Goal: Information Seeking & Learning: Compare options

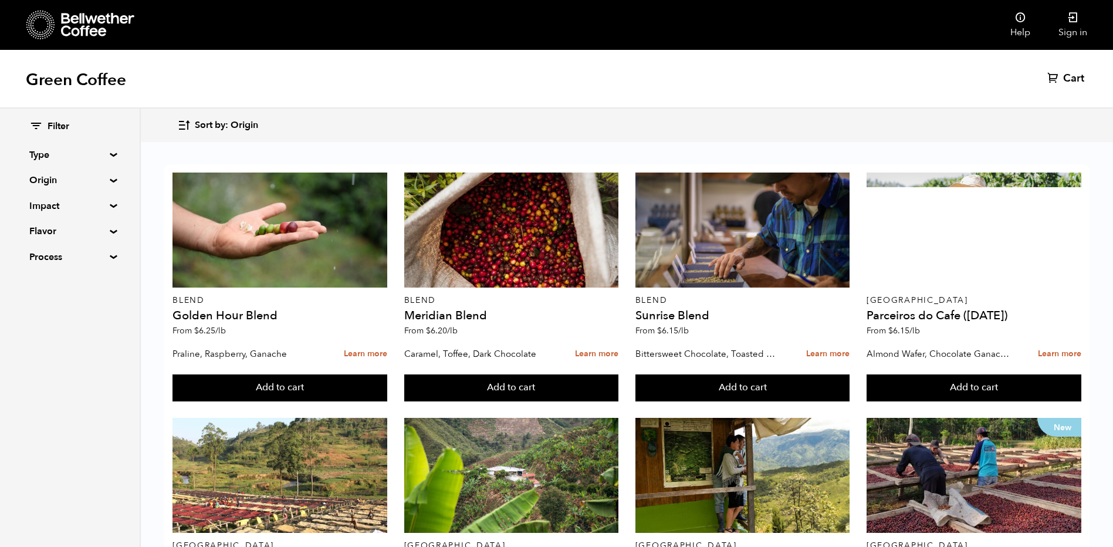
scroll to position [59, 0]
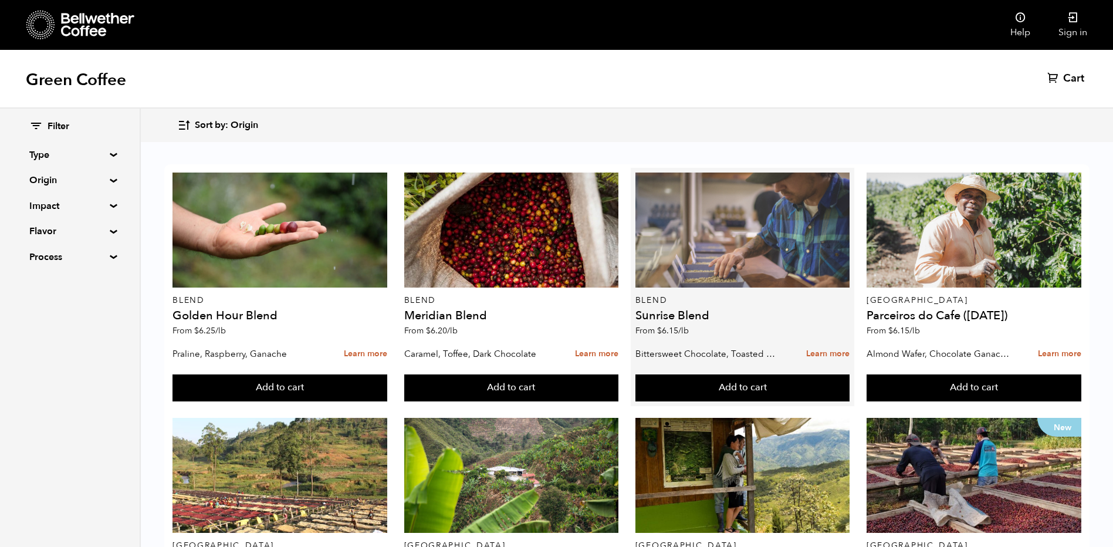
click at [751, 207] on div at bounding box center [743, 230] width 215 height 115
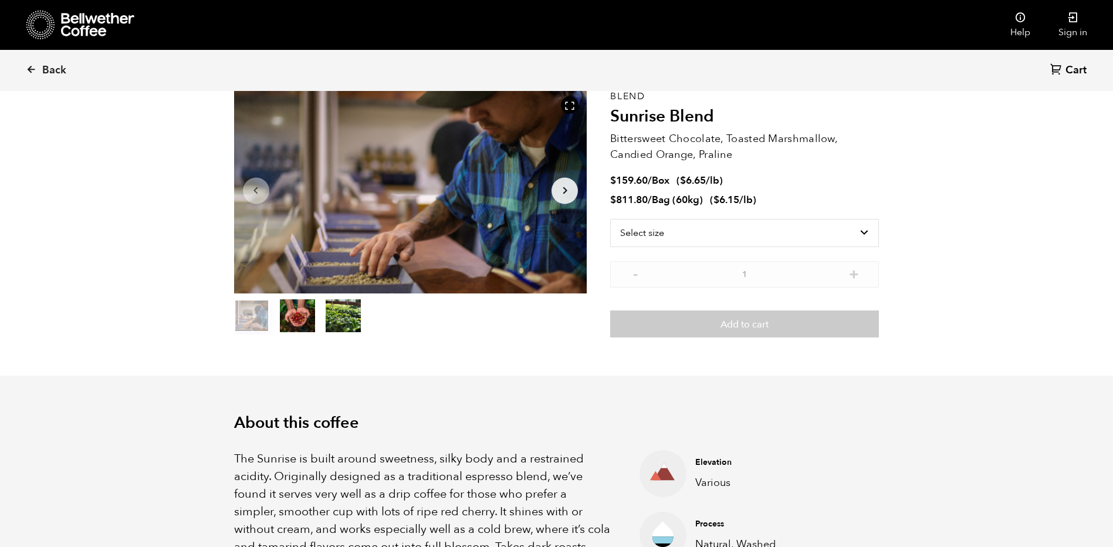
scroll to position [59, 0]
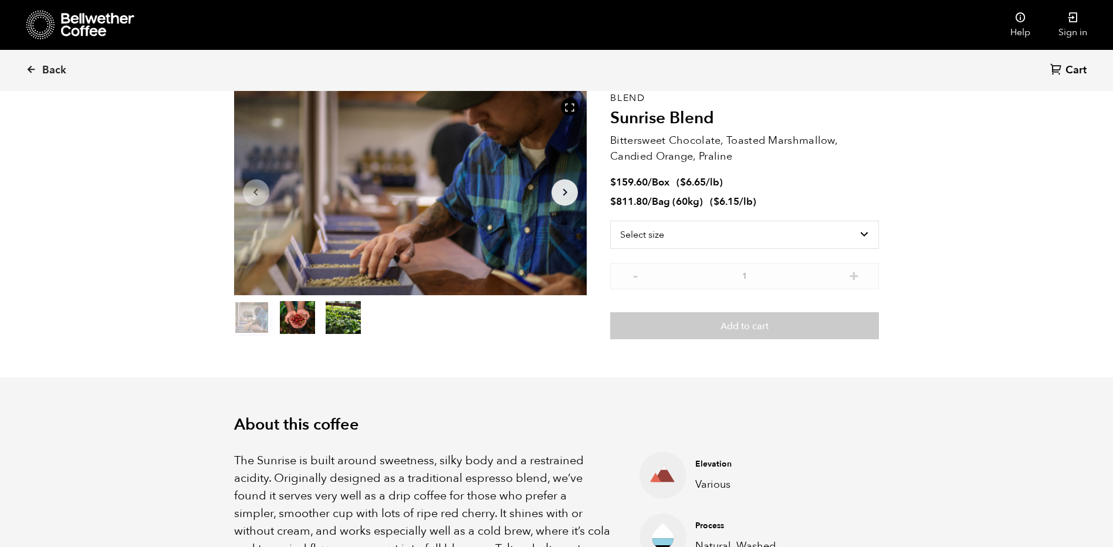
click at [599, 248] on div "Item 1 of 3 Arrow Left Arrow Right item 0 item 1 item 2 Item 1 of 3" at bounding box center [422, 214] width 377 height 249
drag, startPoint x: 736, startPoint y: 156, endPoint x: 612, endPoint y: 141, distance: 124.6
click at [612, 141] on p "Bittersweet Chocolate, Toasted Marshmallow, Candied Orange, Praline" at bounding box center [744, 149] width 269 height 32
copy p "Bittersweet Chocolate, Toasted Marshmallow, Candied Orange, Praline"
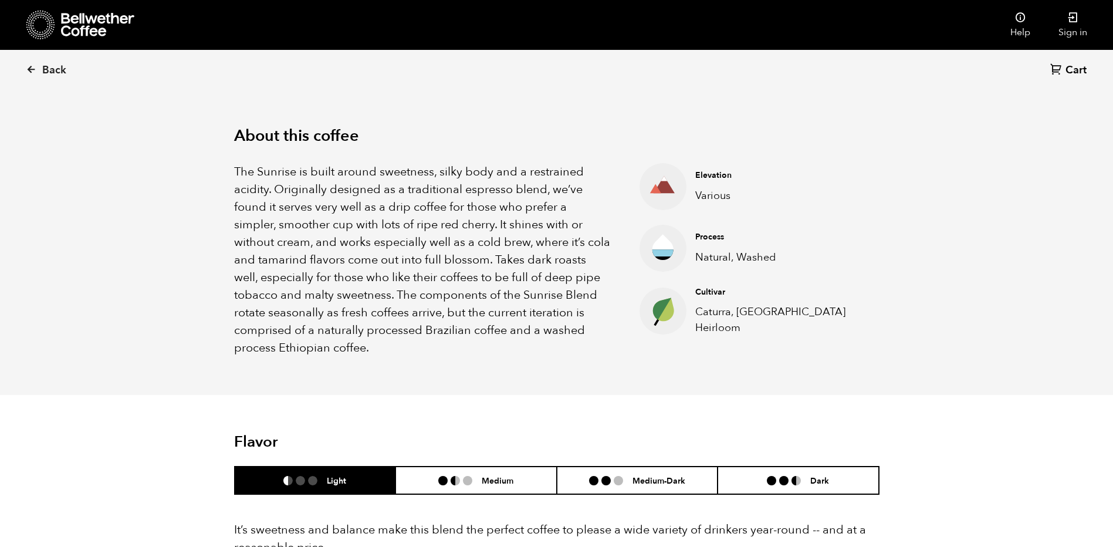
scroll to position [352, 0]
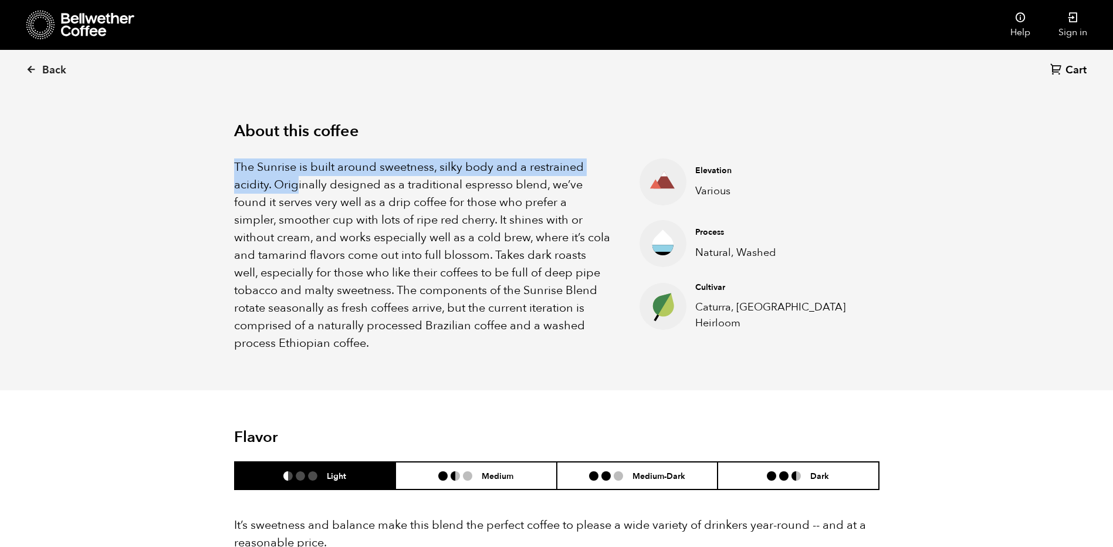
drag, startPoint x: 237, startPoint y: 167, endPoint x: 298, endPoint y: 180, distance: 63.0
click at [298, 180] on p "The Sunrise is built around sweetness, silky body and a restrained acidity. Ori…" at bounding box center [422, 255] width 377 height 194
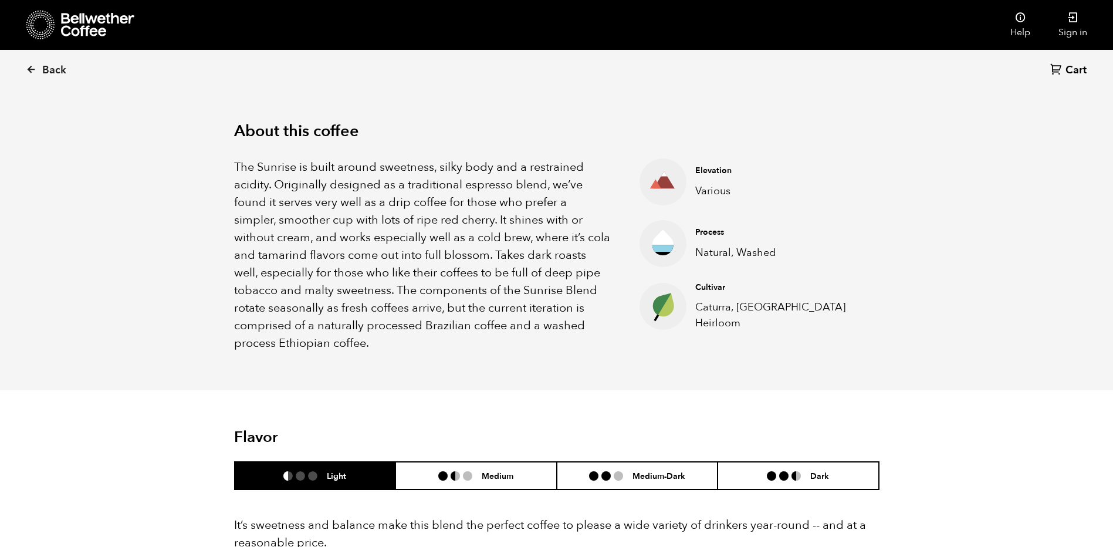
drag, startPoint x: 298, startPoint y: 180, endPoint x: 342, endPoint y: 188, distance: 44.9
click at [346, 192] on p "The Sunrise is built around sweetness, silky body and a restrained acidity. Ori…" at bounding box center [422, 255] width 377 height 194
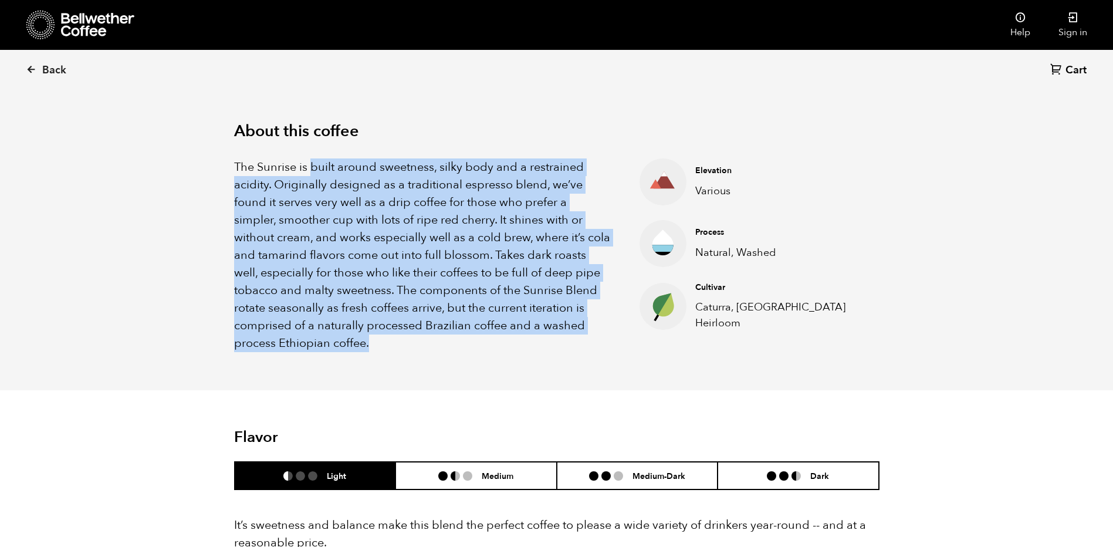
drag, startPoint x: 312, startPoint y: 166, endPoint x: 485, endPoint y: 347, distance: 250.3
click at [485, 347] on p "The Sunrise is built around sweetness, silky body and a restrained acidity. Ori…" at bounding box center [422, 255] width 377 height 194
copy p "built around sweetness, silky body and a restrained acidity. Originally designe…"
click at [610, 374] on div "About this coffee The Sunrise is built around sweetness, silky body and a restr…" at bounding box center [557, 237] width 704 height 306
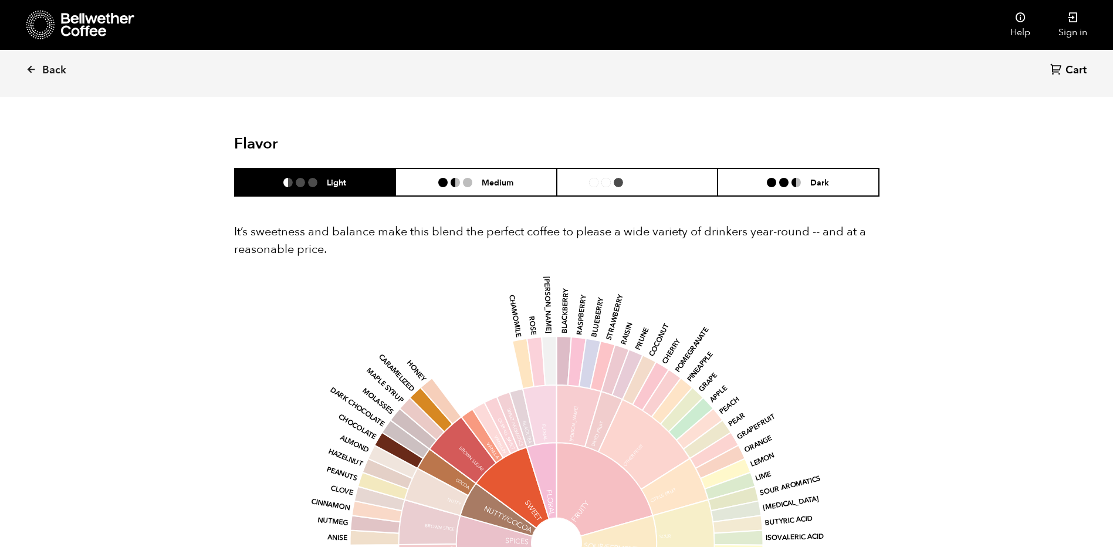
scroll to position [704, 0]
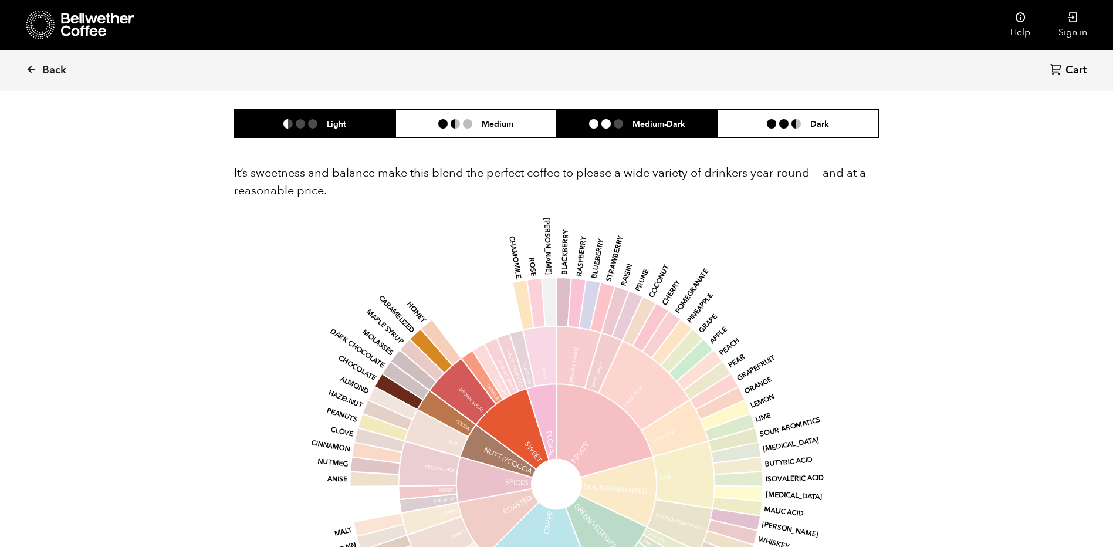
click at [637, 129] on h6 "Medium-Dark" at bounding box center [659, 124] width 53 height 10
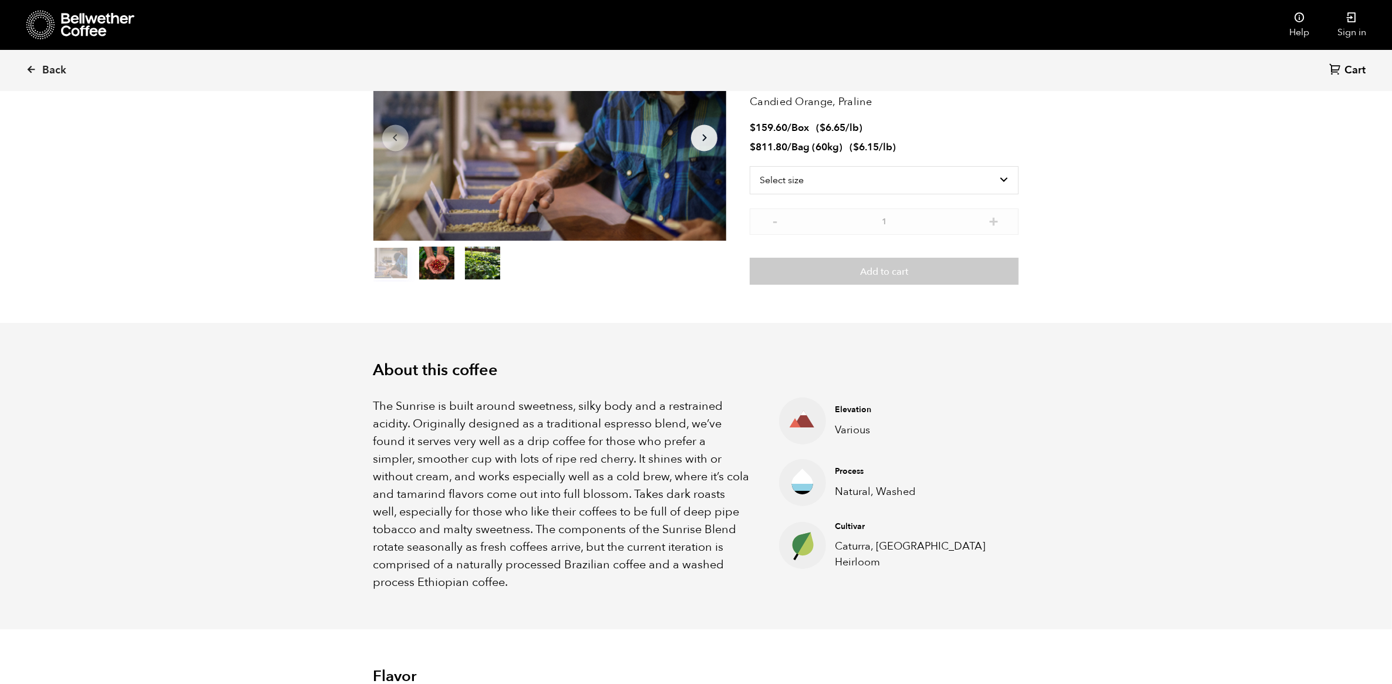
scroll to position [0, 0]
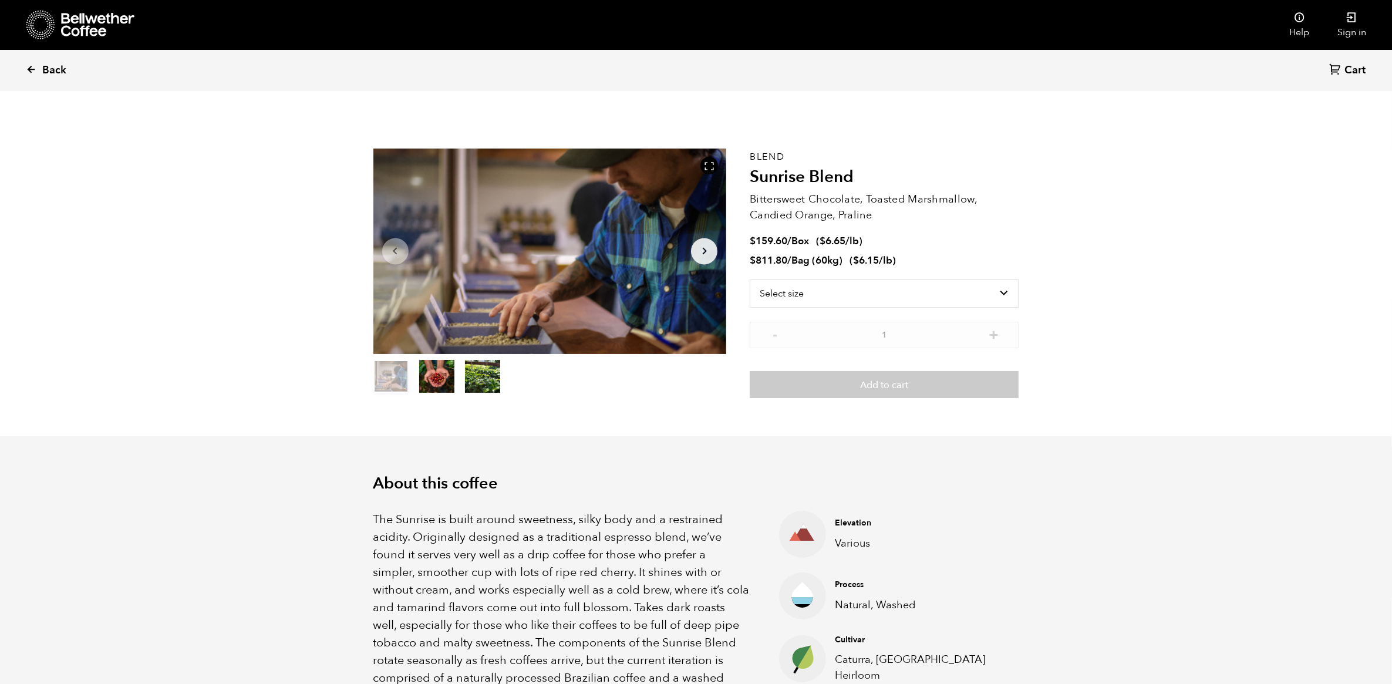
click at [39, 65] on link "Back" at bounding box center [62, 70] width 73 height 40
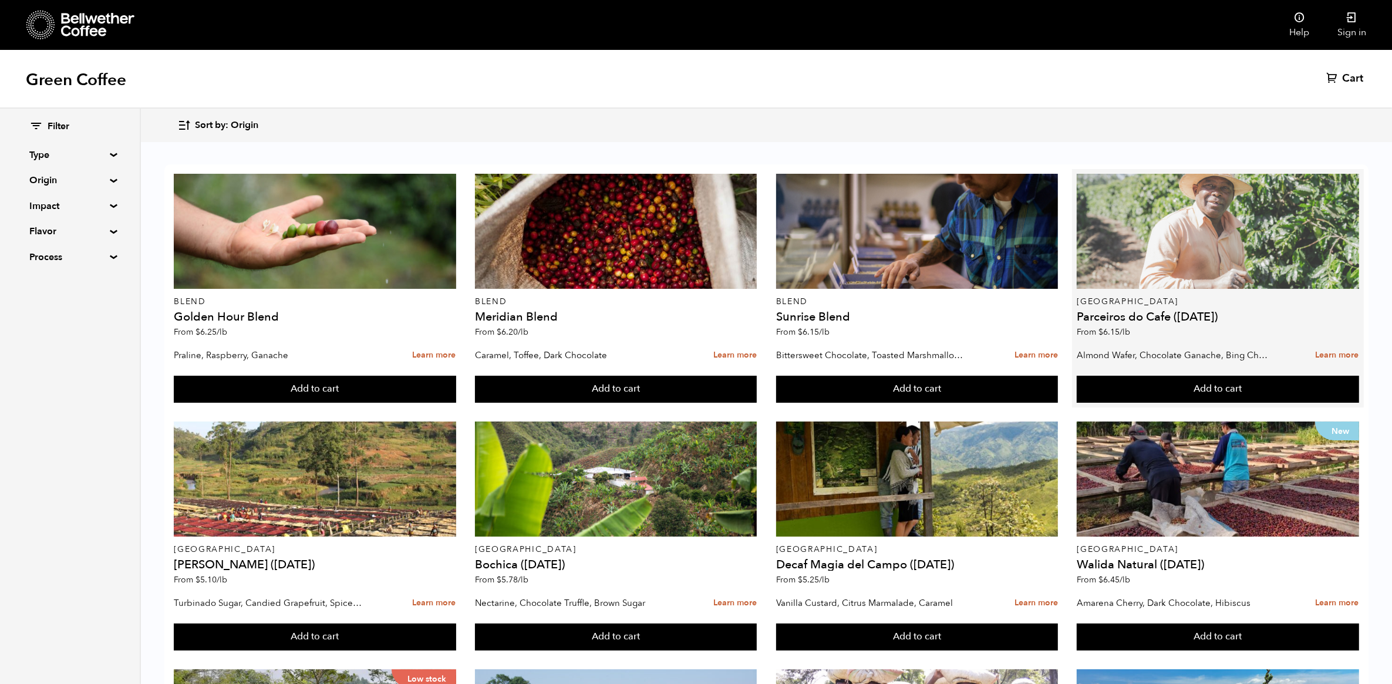
click at [1164, 254] on div at bounding box center [1217, 231] width 282 height 115
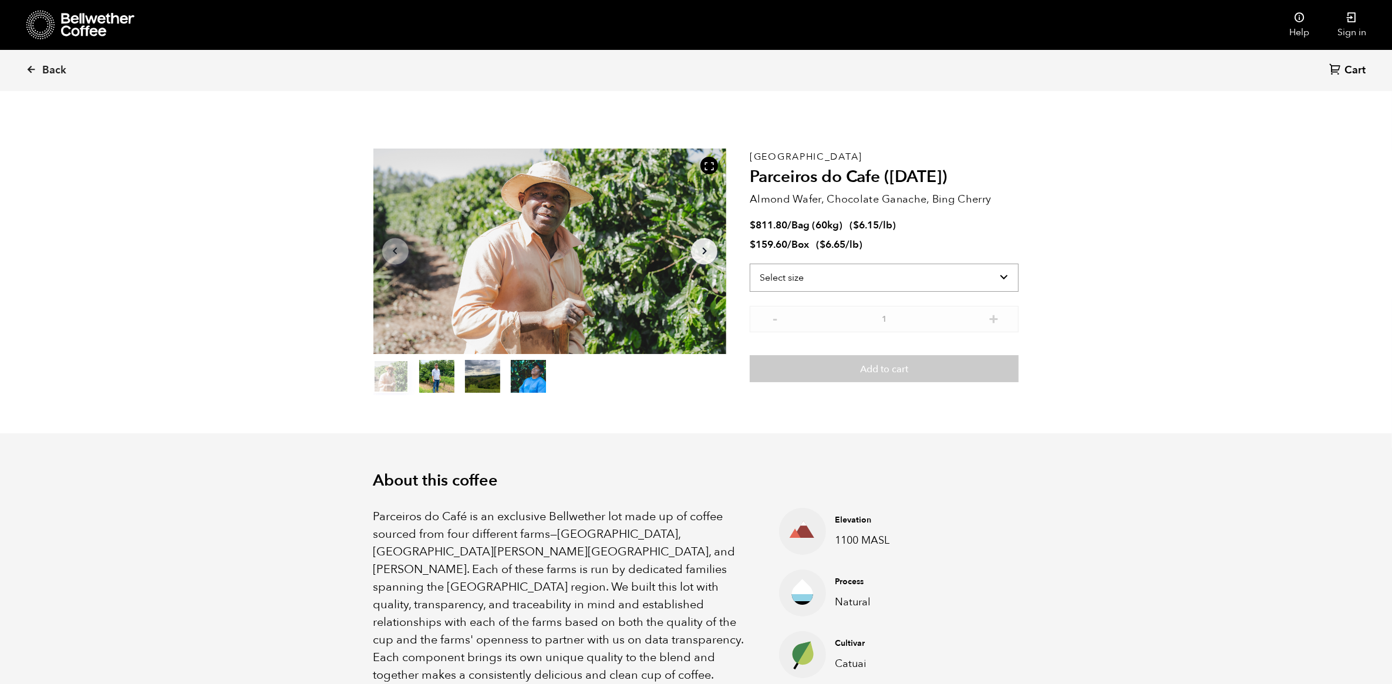
scroll to position [511, 625]
drag, startPoint x: 749, startPoint y: 177, endPoint x: 879, endPoint y: 175, distance: 129.1
click at [879, 175] on h2 "Parceiros do Cafe (APR 25)" at bounding box center [883, 177] width 269 height 20
copy h2 "Parceiros do Cafe"
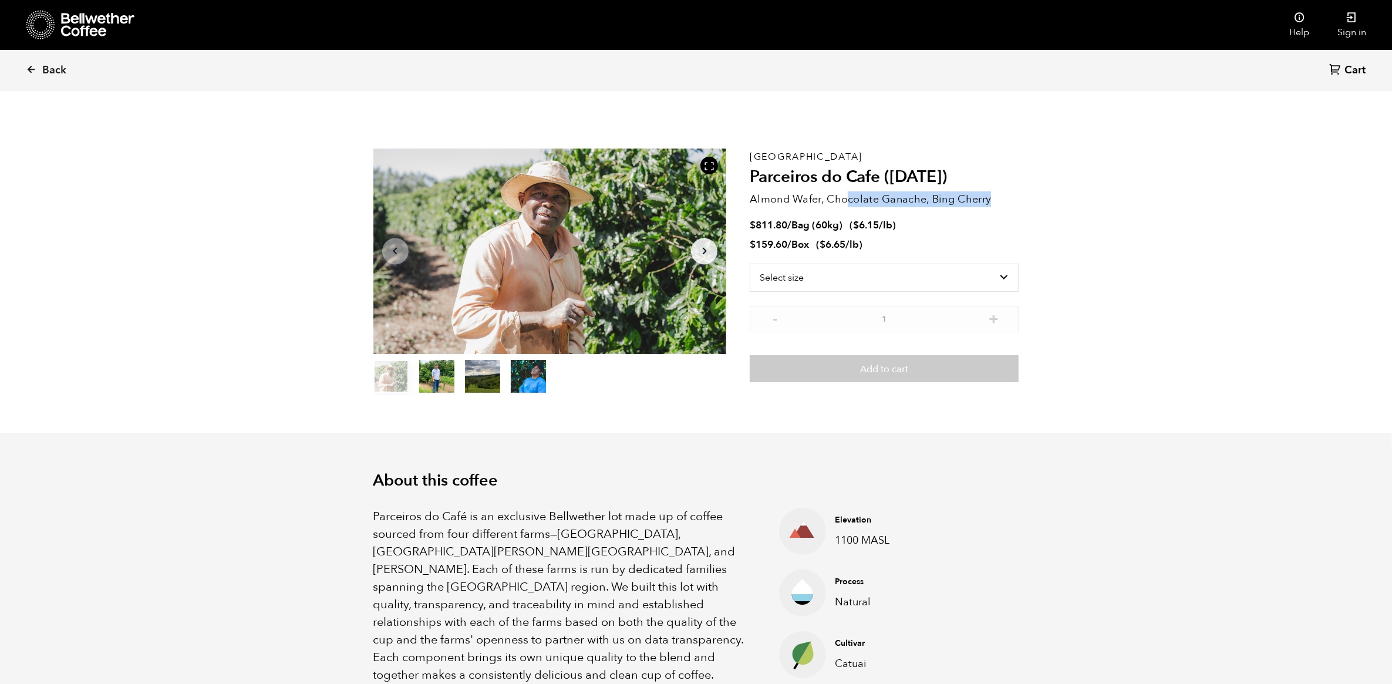
drag, startPoint x: 990, startPoint y: 200, endPoint x: 849, endPoint y: 194, distance: 141.0
click at [849, 194] on p "Almond Wafer, Chocolate Ganache, Bing Cherry" at bounding box center [883, 199] width 269 height 16
drag, startPoint x: 849, startPoint y: 194, endPoint x: 838, endPoint y: 198, distance: 11.6
click at [838, 198] on p "Almond Wafer, Chocolate Ganache, Bing Cherry" at bounding box center [883, 199] width 269 height 16
drag, startPoint x: 989, startPoint y: 200, endPoint x: 751, endPoint y: 198, distance: 237.7
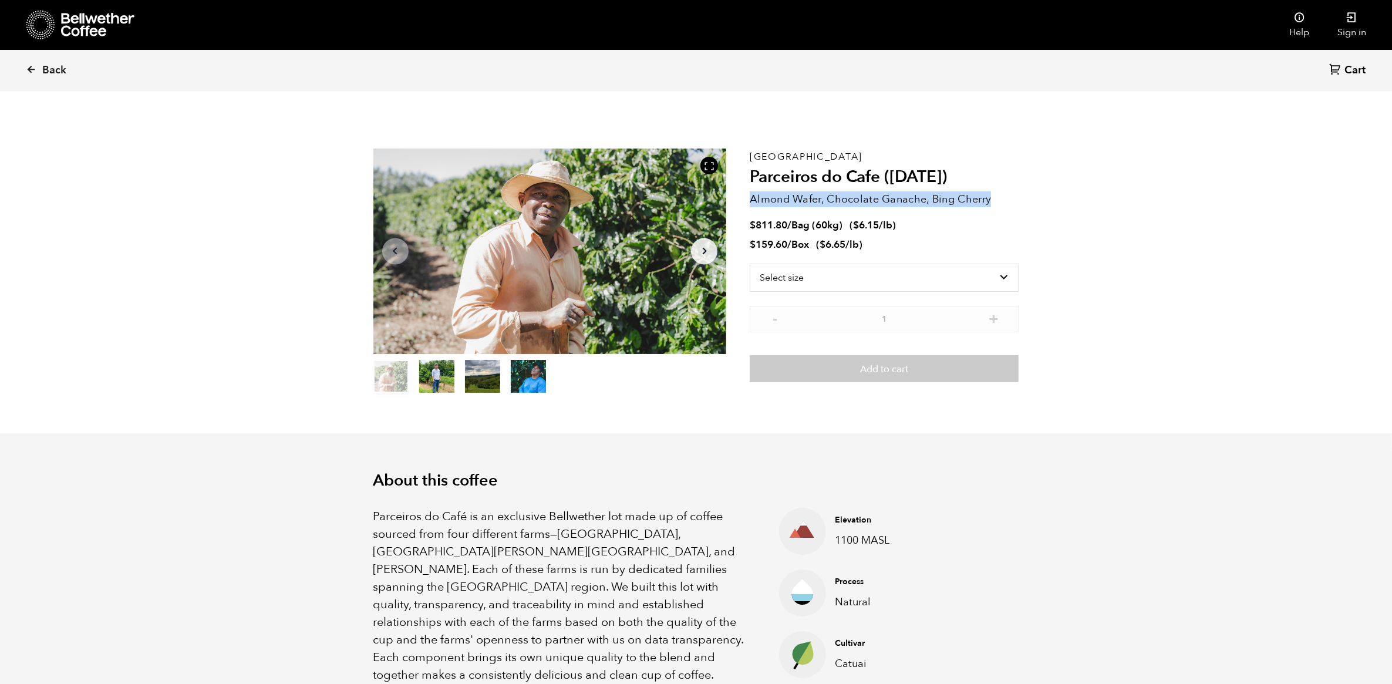
click at [751, 198] on p "Almond Wafer, Chocolate Ganache, Bing Cherry" at bounding box center [883, 199] width 269 height 16
copy p "Almond Wafer, Chocolate Ganache, Bing Cherry"
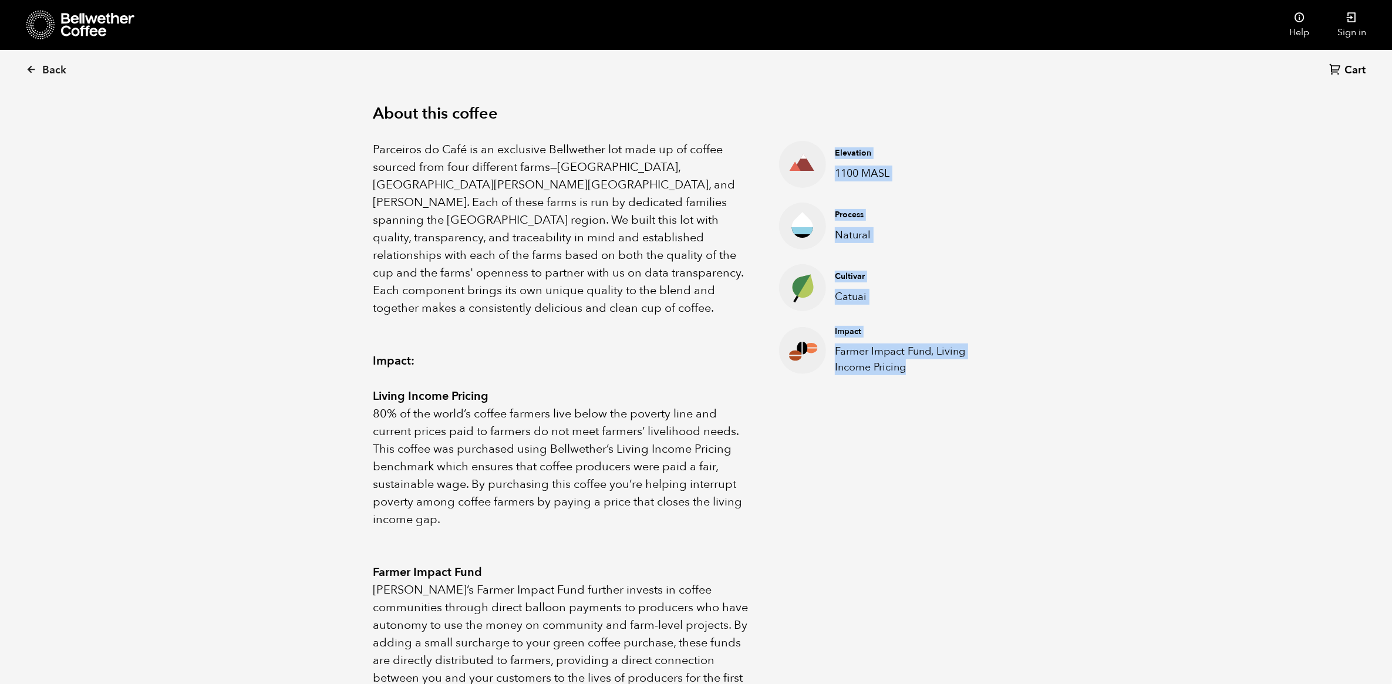
drag, startPoint x: 778, startPoint y: 143, endPoint x: 948, endPoint y: 367, distance: 281.6
click at [948, 367] on ul "Elevation 1100 MASL Process Natural Cultivar Catuai Impact Farmer Impact Fund, …" at bounding box center [883, 422] width 269 height 563
drag, startPoint x: 948, startPoint y: 367, endPoint x: 950, endPoint y: 374, distance: 6.7
click at [950, 374] on p "Farmer Impact Fund, Living Income Pricing" at bounding box center [918, 359] width 166 height 32
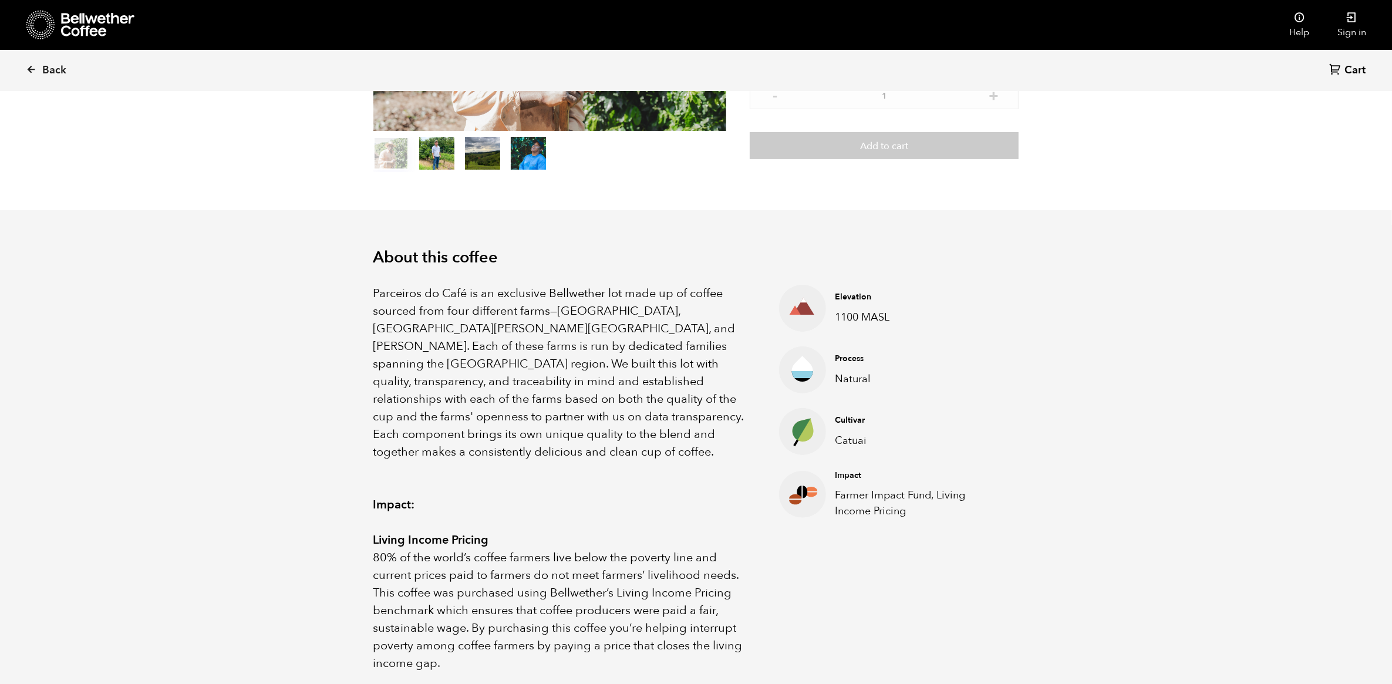
scroll to position [220, 0]
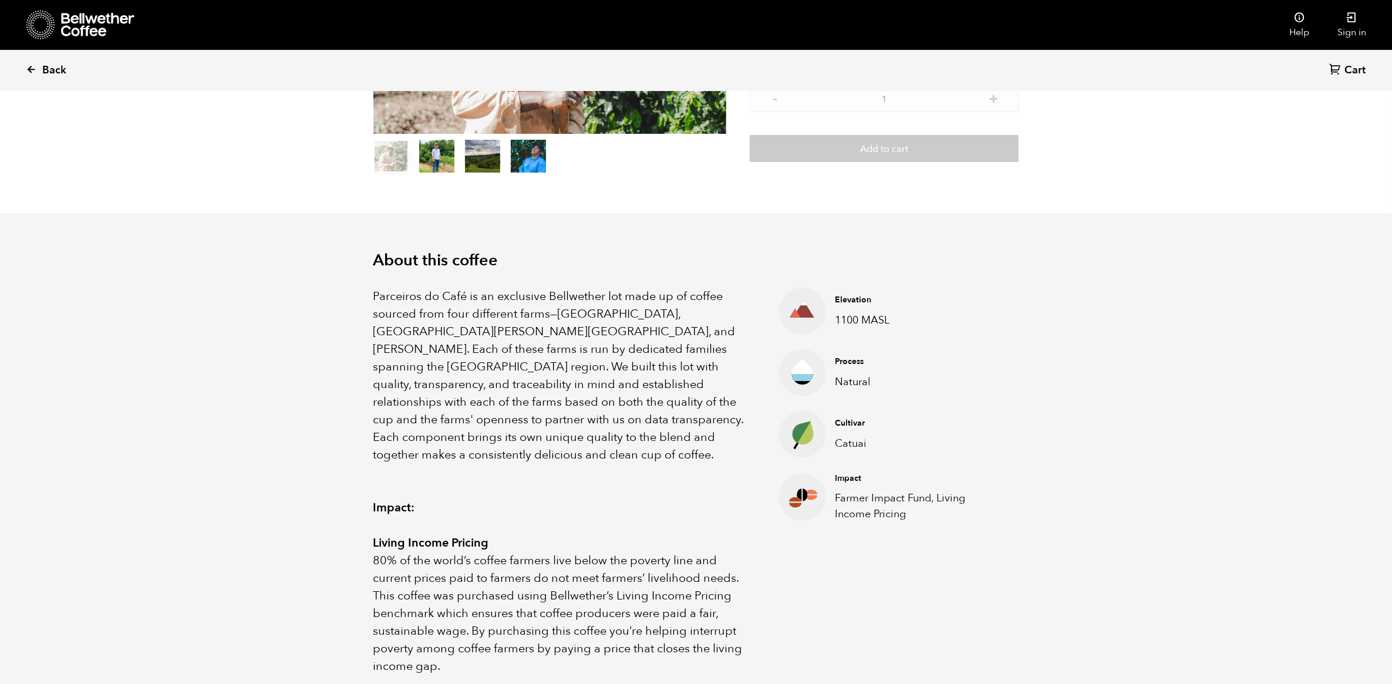
click at [39, 69] on link "Back" at bounding box center [62, 70] width 73 height 40
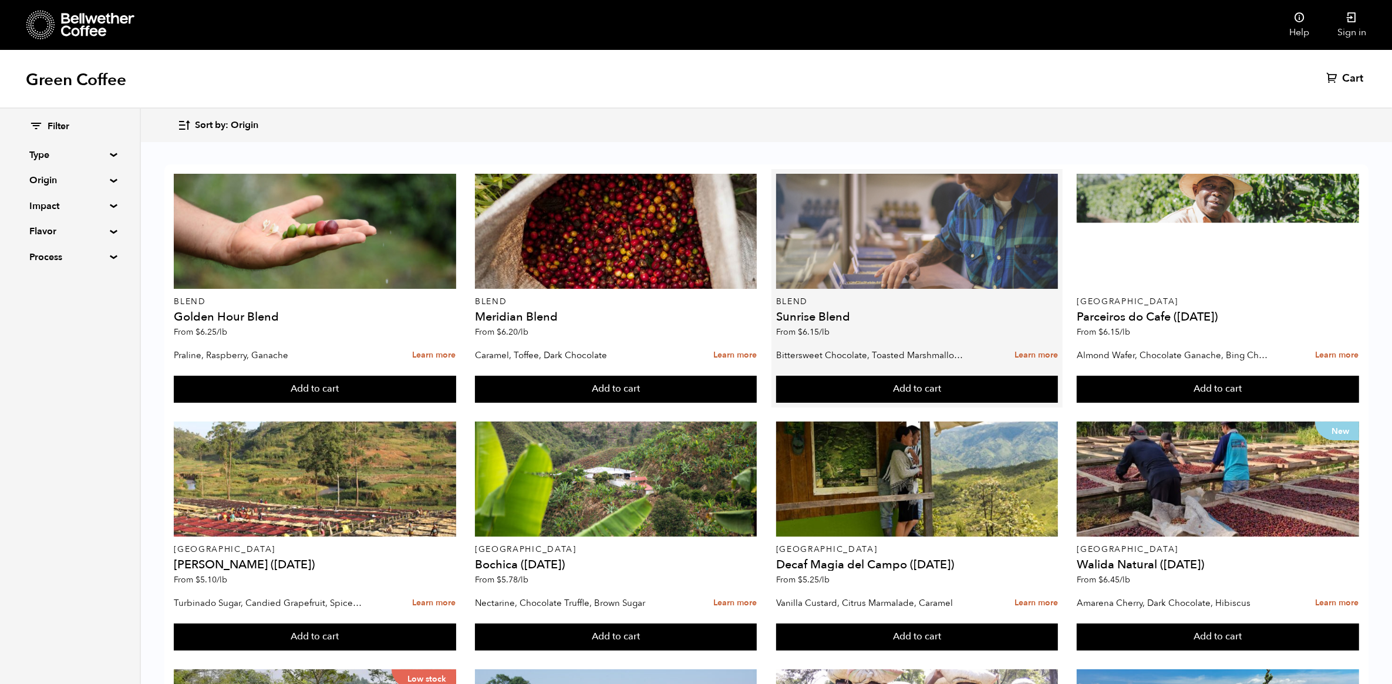
click at [857, 258] on div at bounding box center [917, 231] width 282 height 115
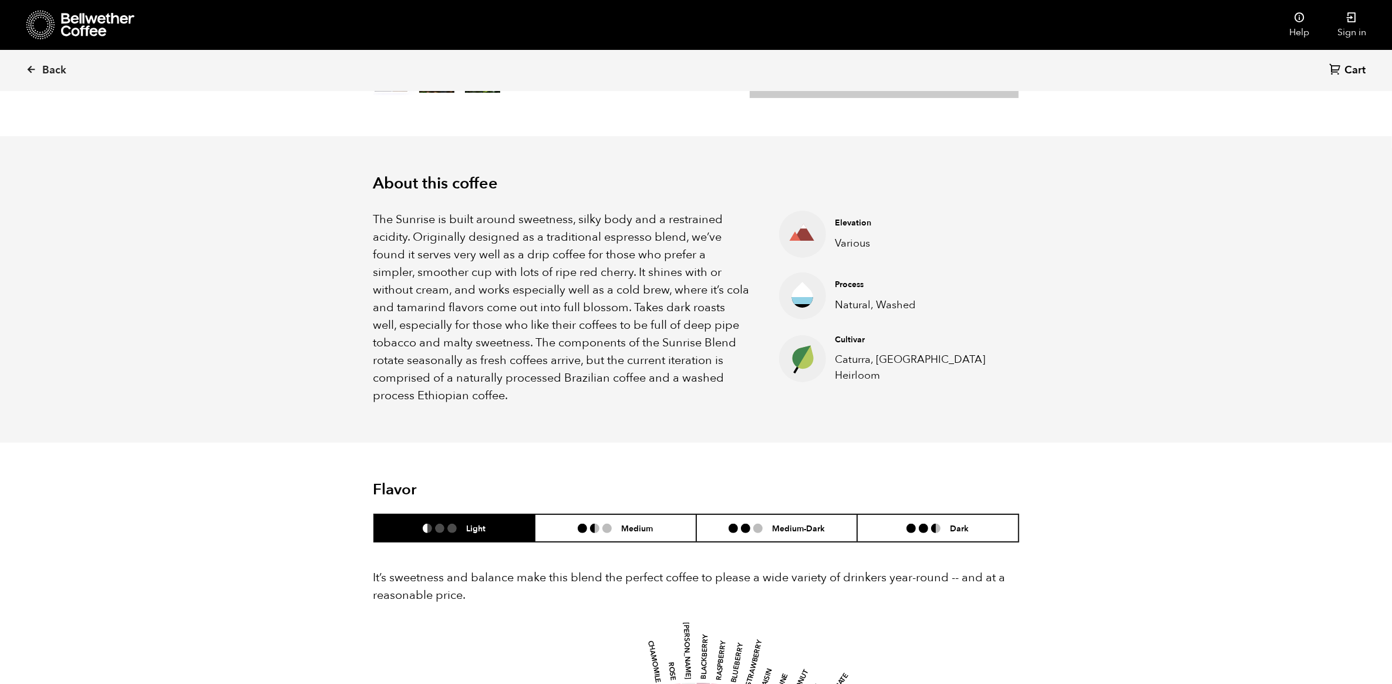
scroll to position [293, 0]
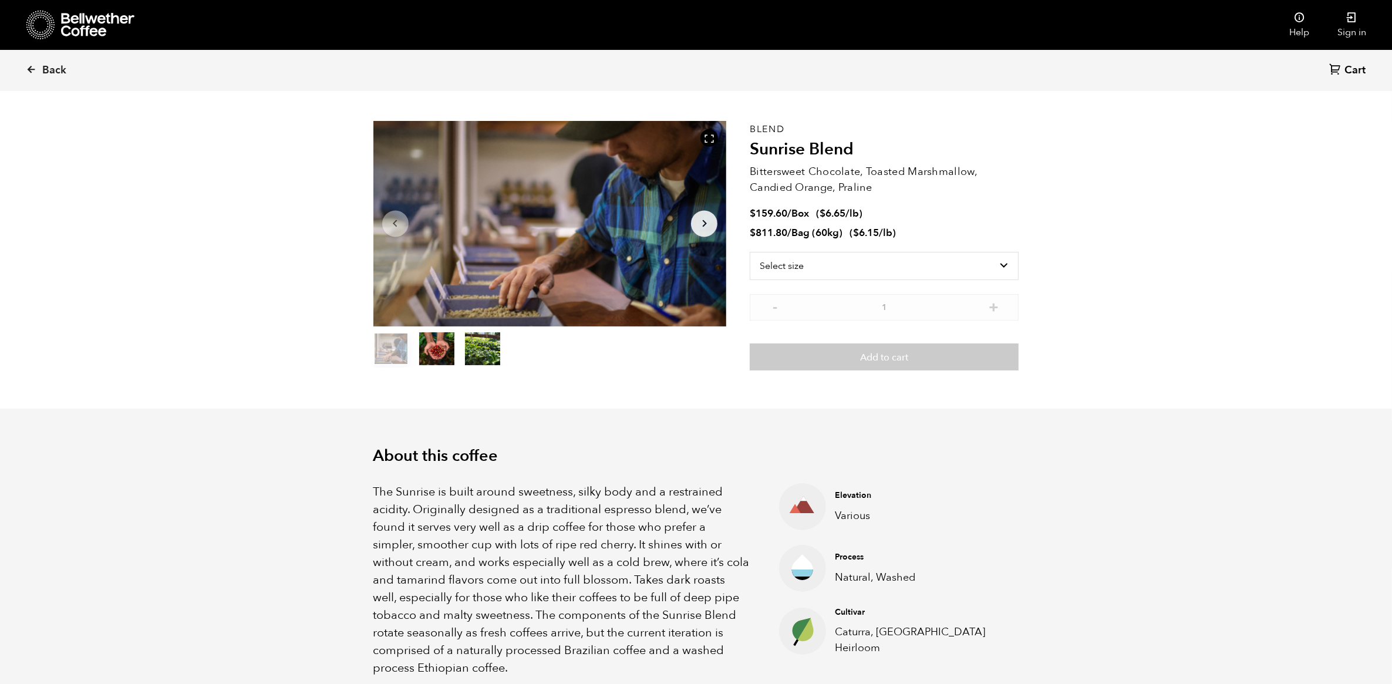
scroll to position [0, 0]
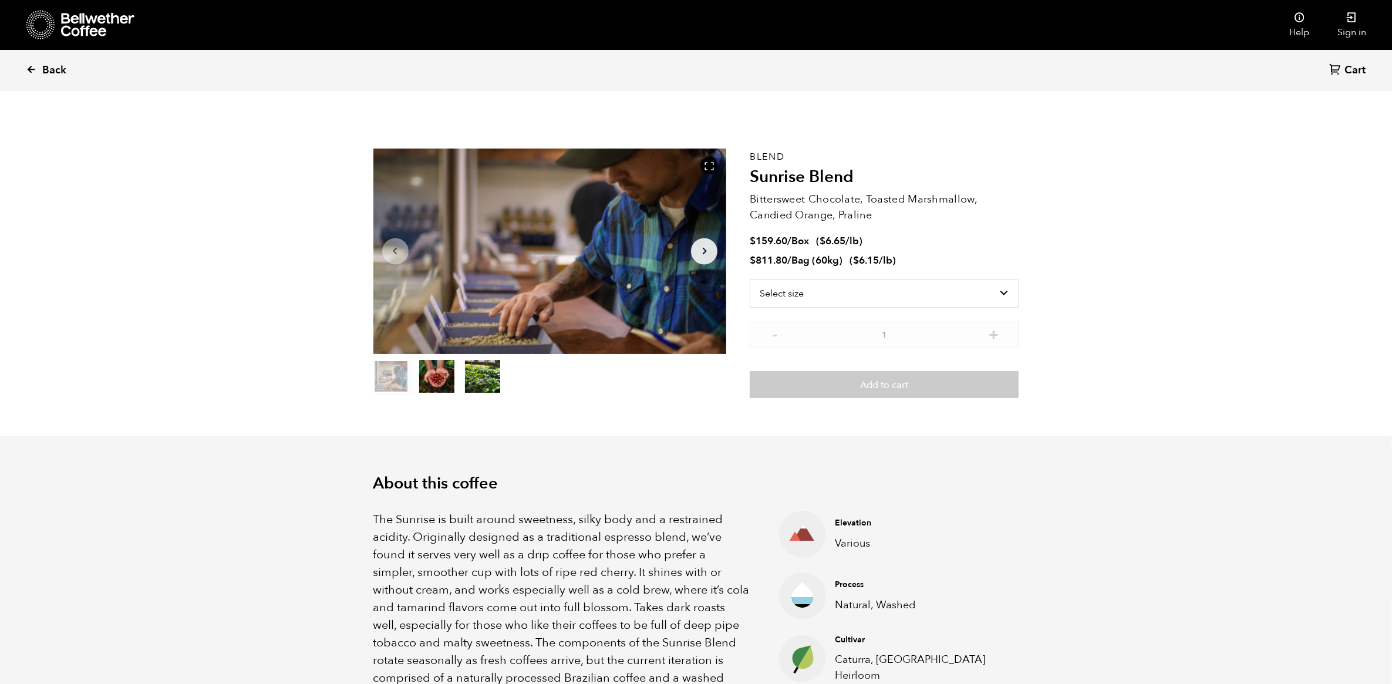
click at [50, 73] on span "Back" at bounding box center [54, 70] width 24 height 14
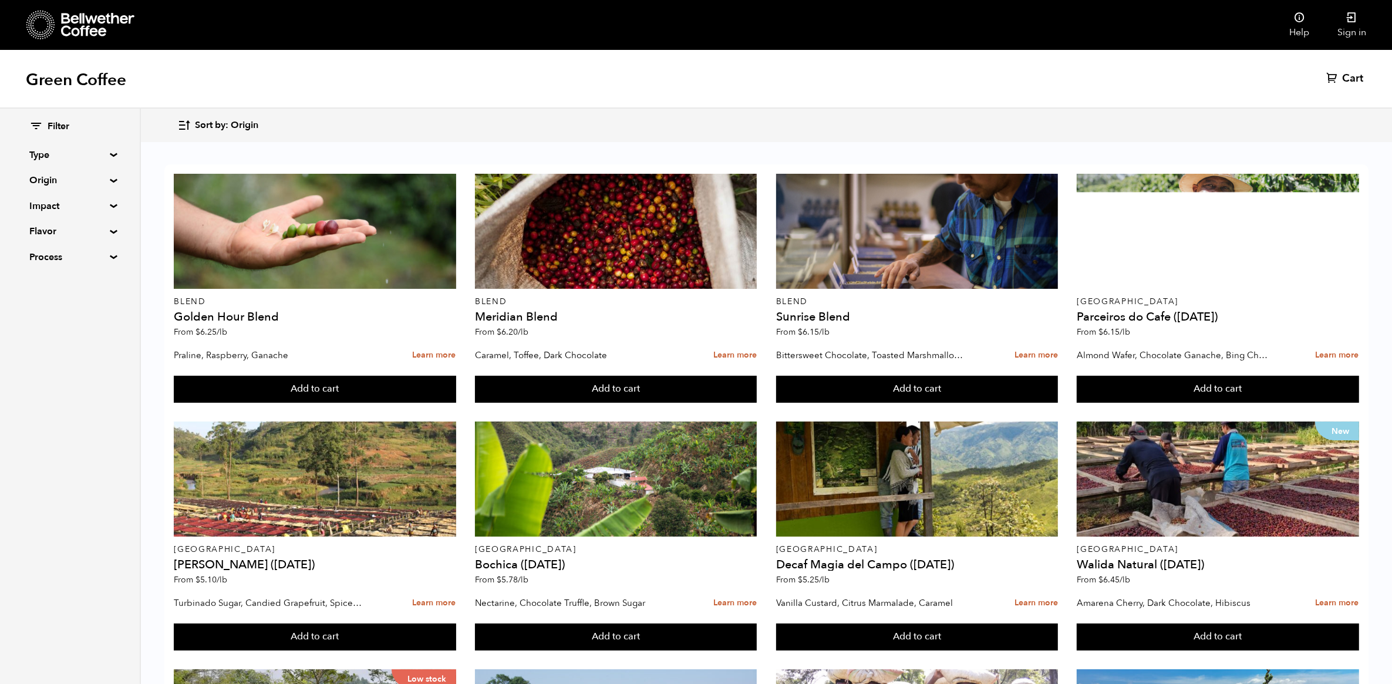
scroll to position [147, 0]
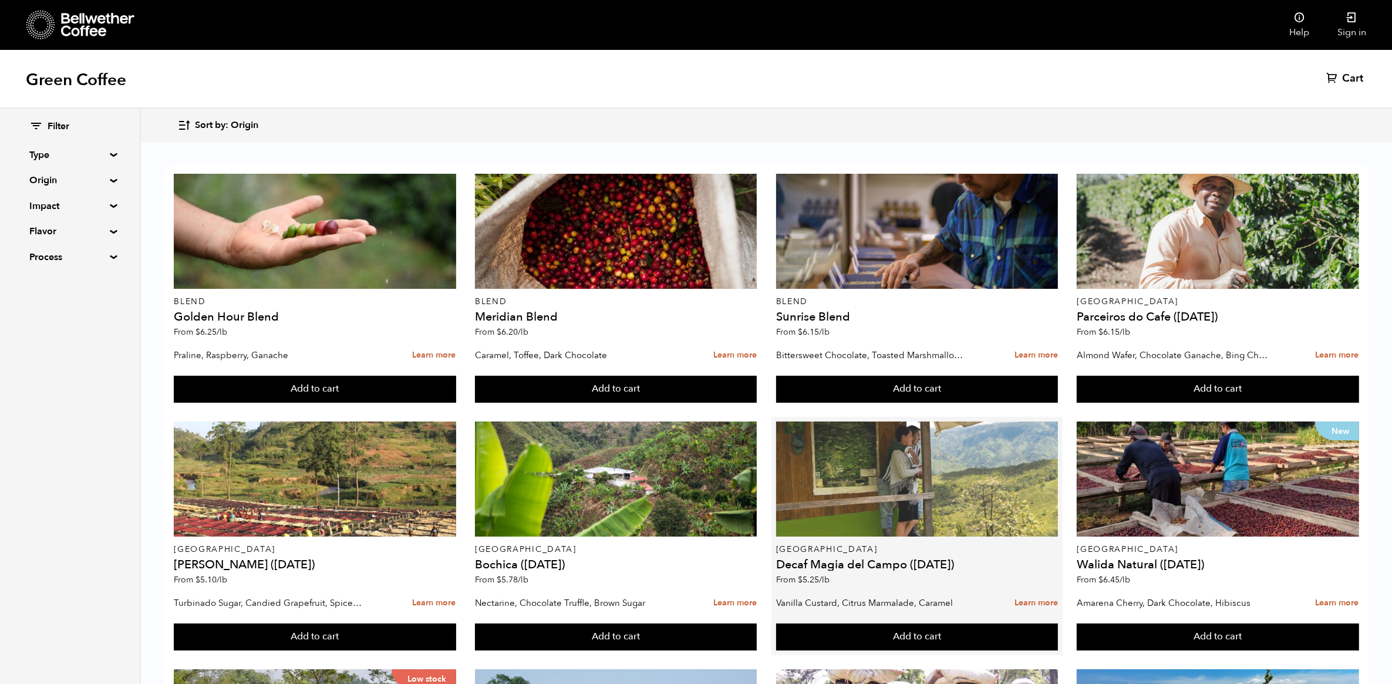
click at [907, 421] on div at bounding box center [917, 478] width 282 height 115
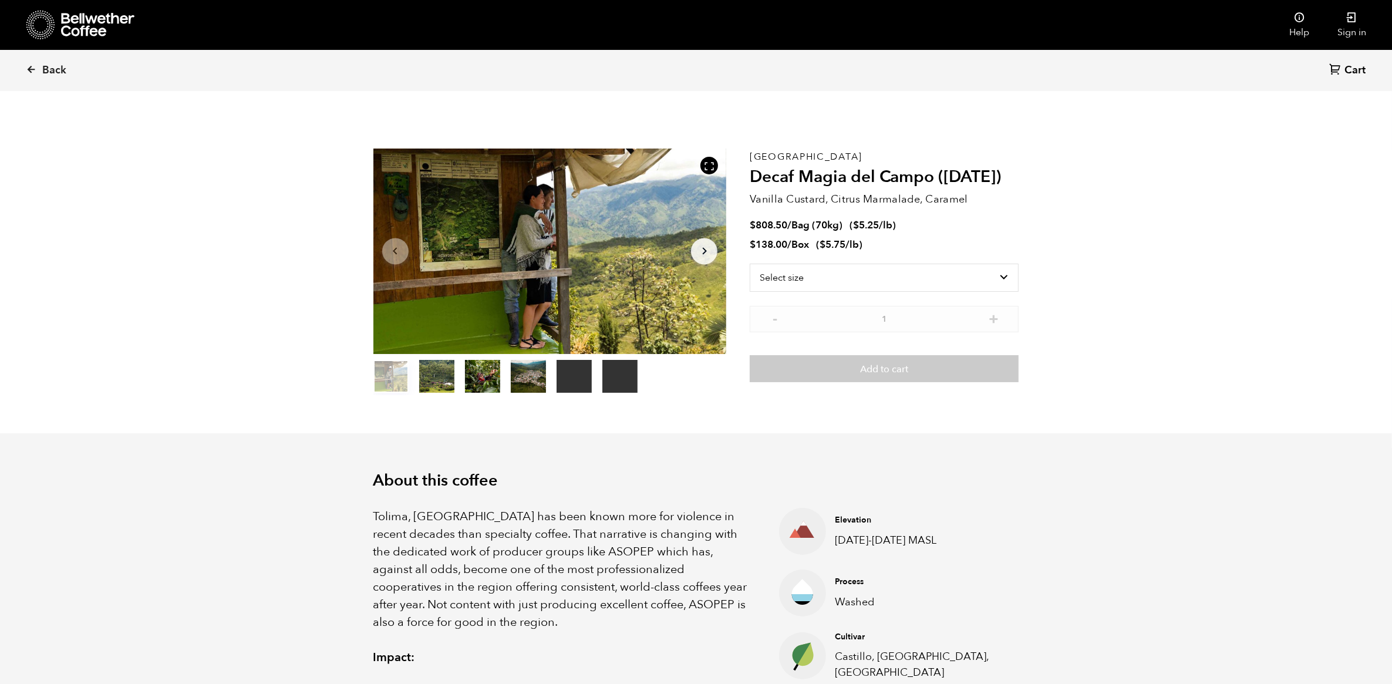
scroll to position [511, 625]
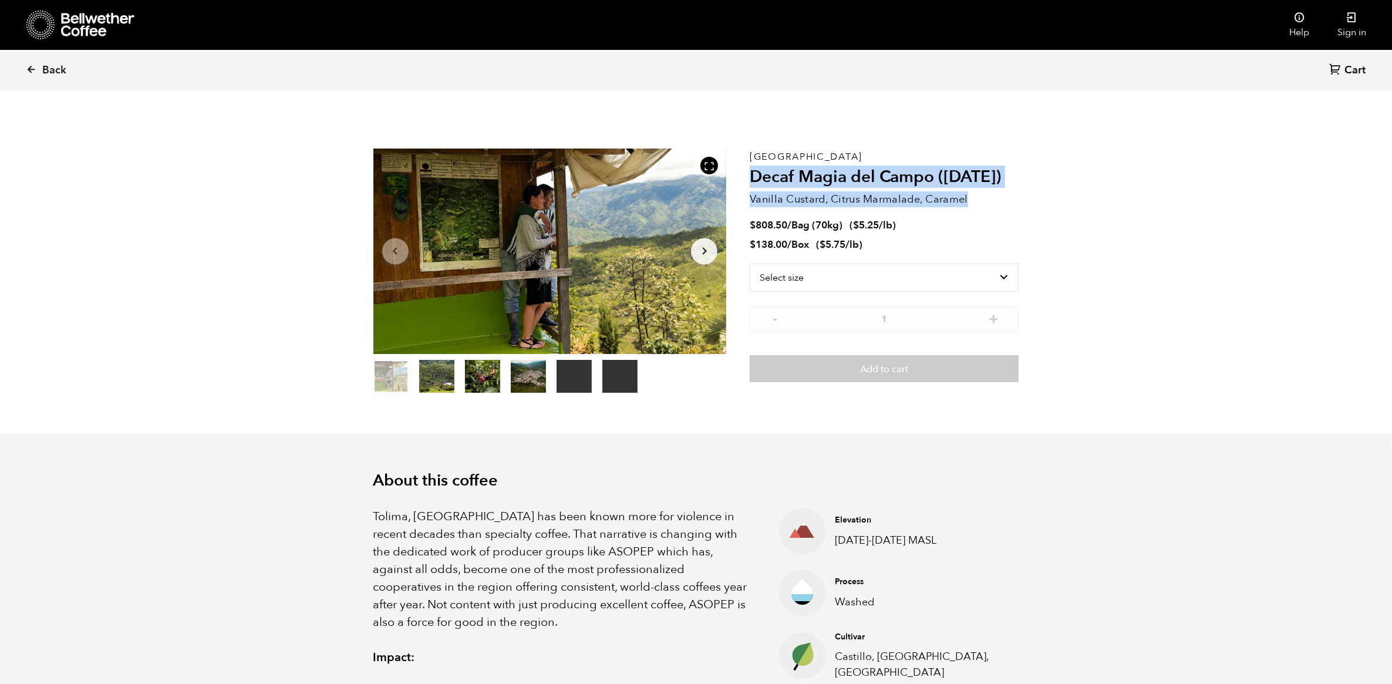
drag, startPoint x: 969, startPoint y: 200, endPoint x: 751, endPoint y: 177, distance: 218.9
click at [751, 177] on div "Colombia Decaf Magia del Campo (MAR 25) Vanilla Custard, Citrus Marmalade, Cara…" at bounding box center [883, 271] width 269 height 246
copy div "Decaf Magia del Campo (MAR 25) Vanilla Custard, Citrus Marmalade, Caramel"
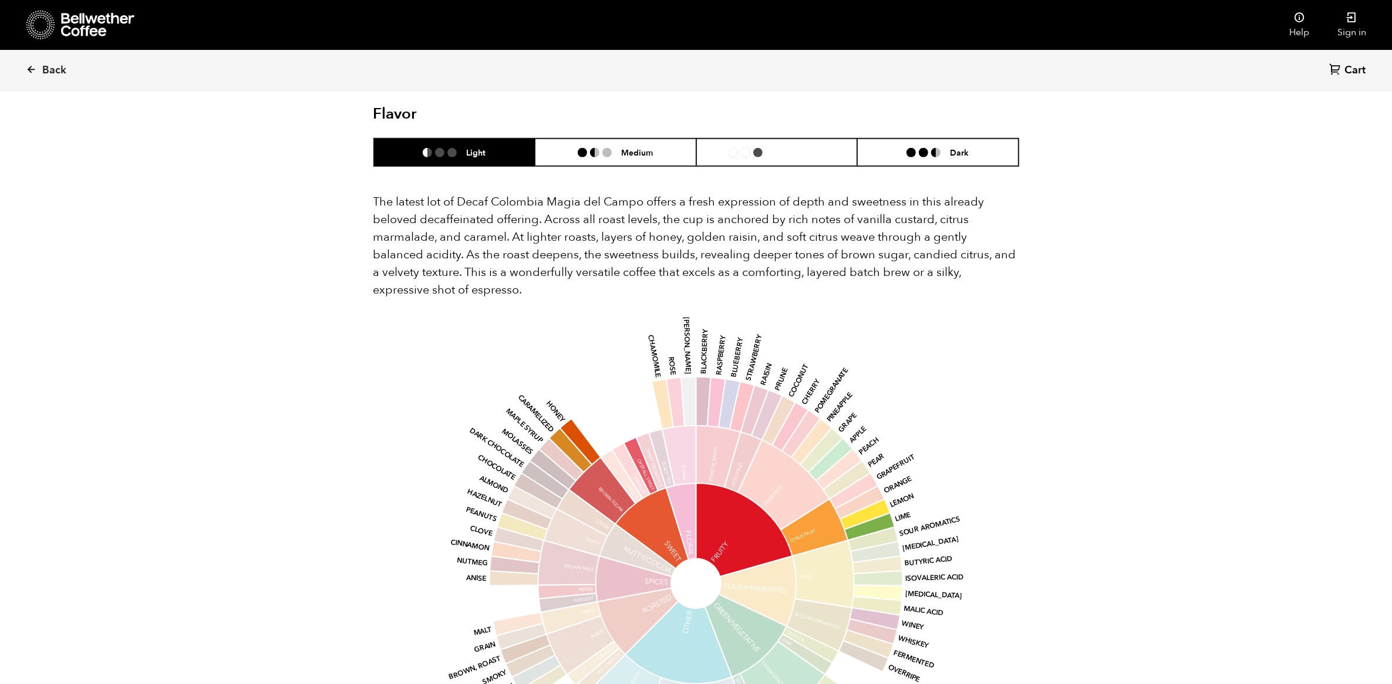
scroll to position [1100, 0]
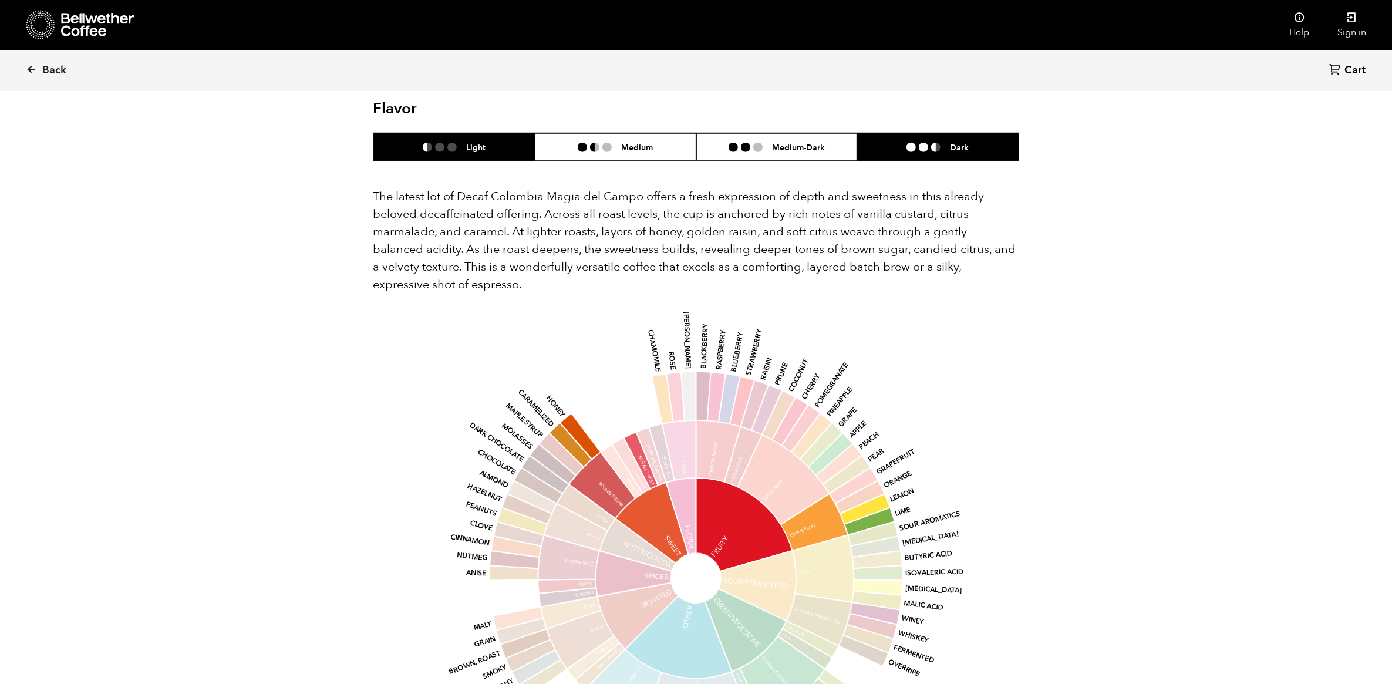
click at [948, 143] on ul at bounding box center [927, 147] width 43 height 9
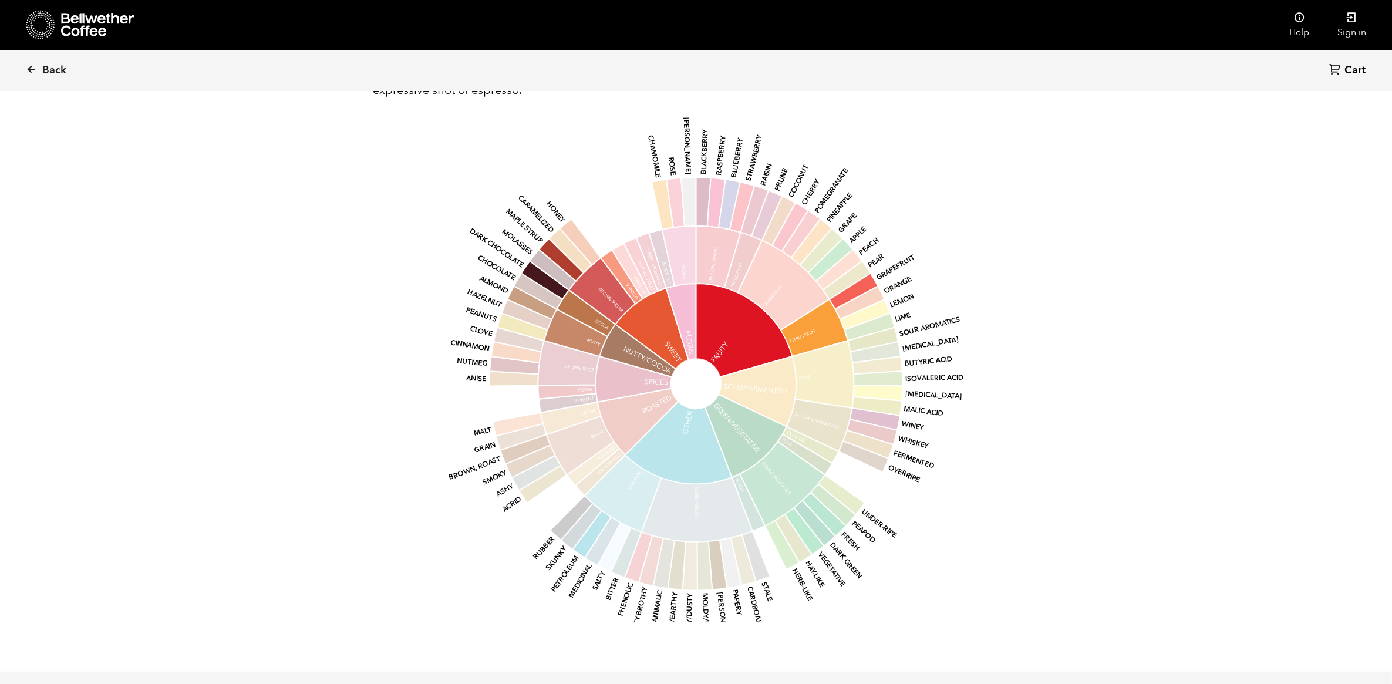
scroll to position [1321, 0]
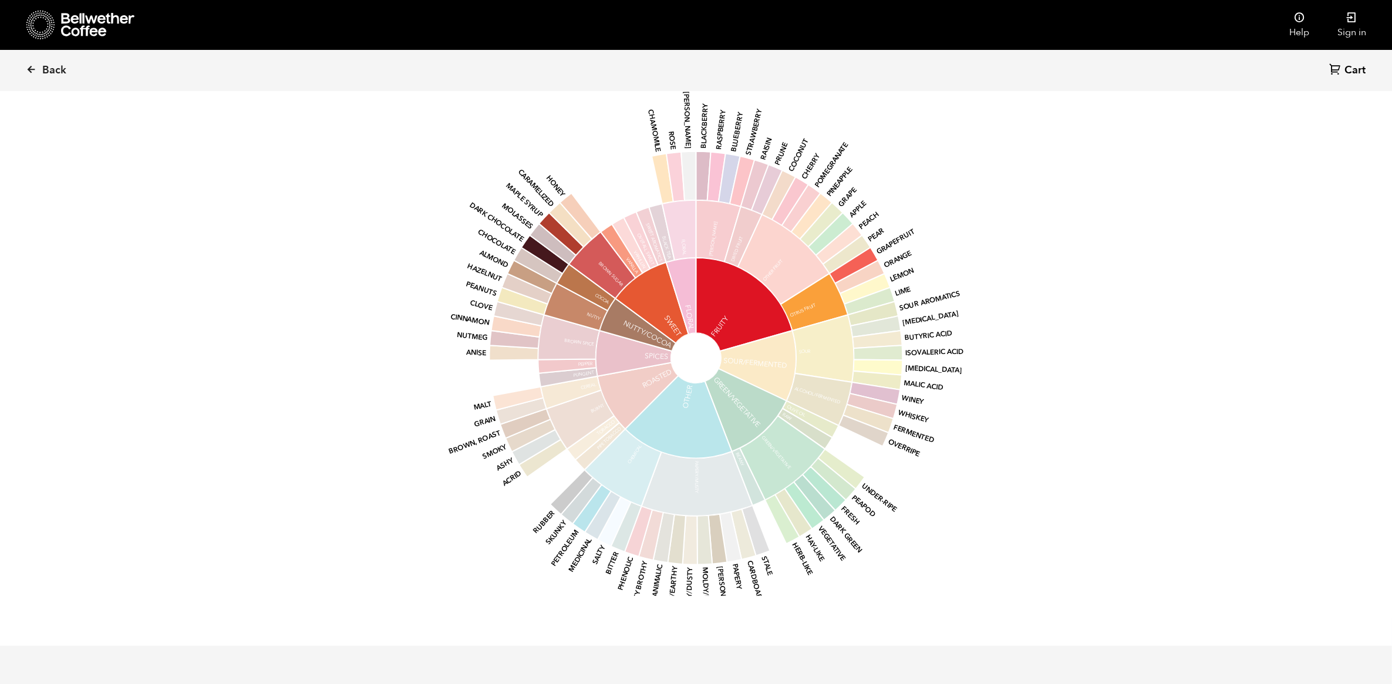
click at [387, 201] on div "base Fruity Sour/Fermented Green/Vegetative Other Roasted Spices Nutty/Cocoa Sw…" at bounding box center [696, 346] width 646 height 499
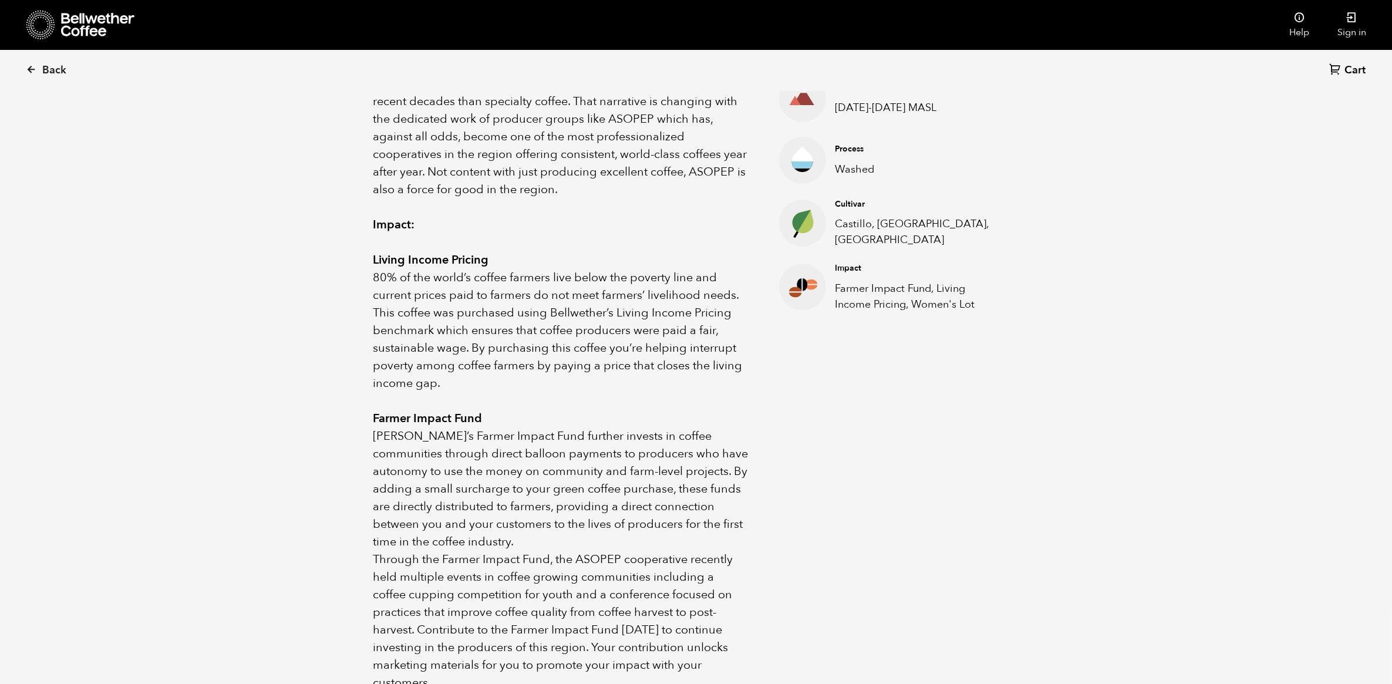
scroll to position [435, 0]
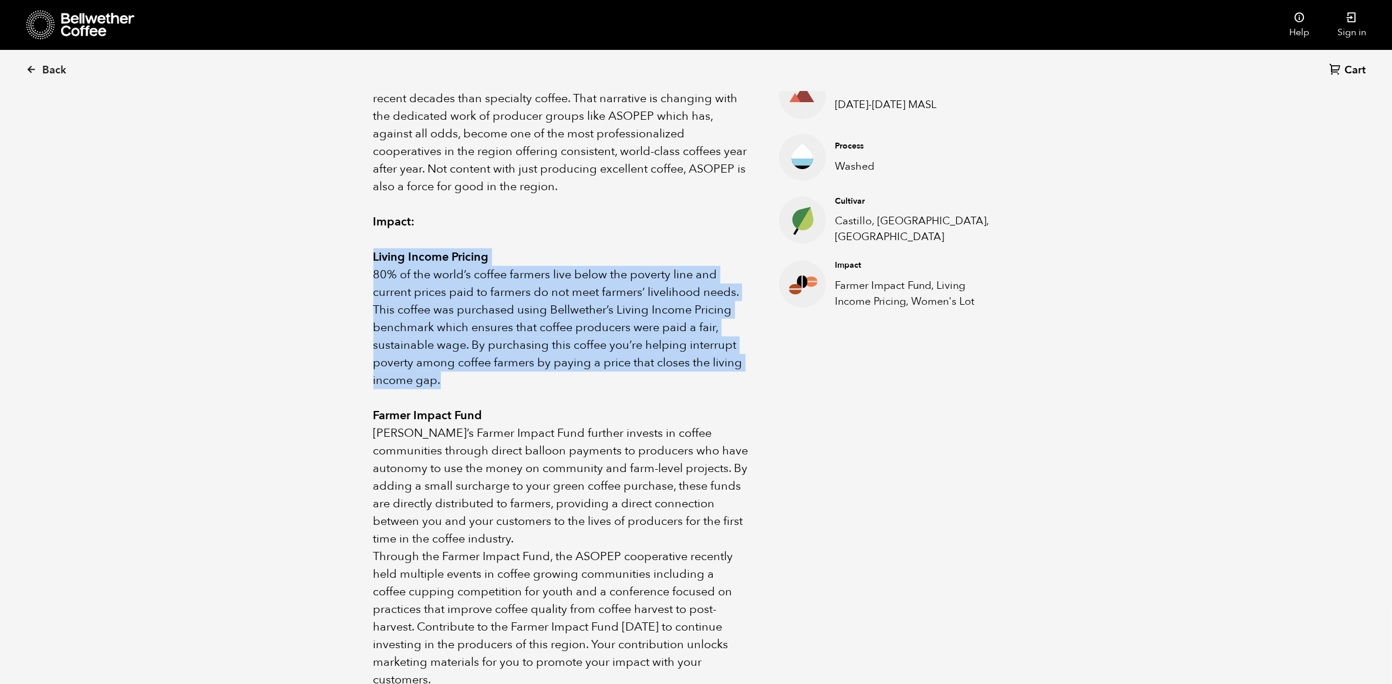
drag, startPoint x: 447, startPoint y: 381, endPoint x: 373, endPoint y: 257, distance: 145.0
click at [373, 257] on div "Tolima, Colombia has been known more for violence in recent decades than specia…" at bounding box center [561, 380] width 377 height 616
copy div "Living Income Pricing 80% of the world’s coffee farmers live below the poverty …"
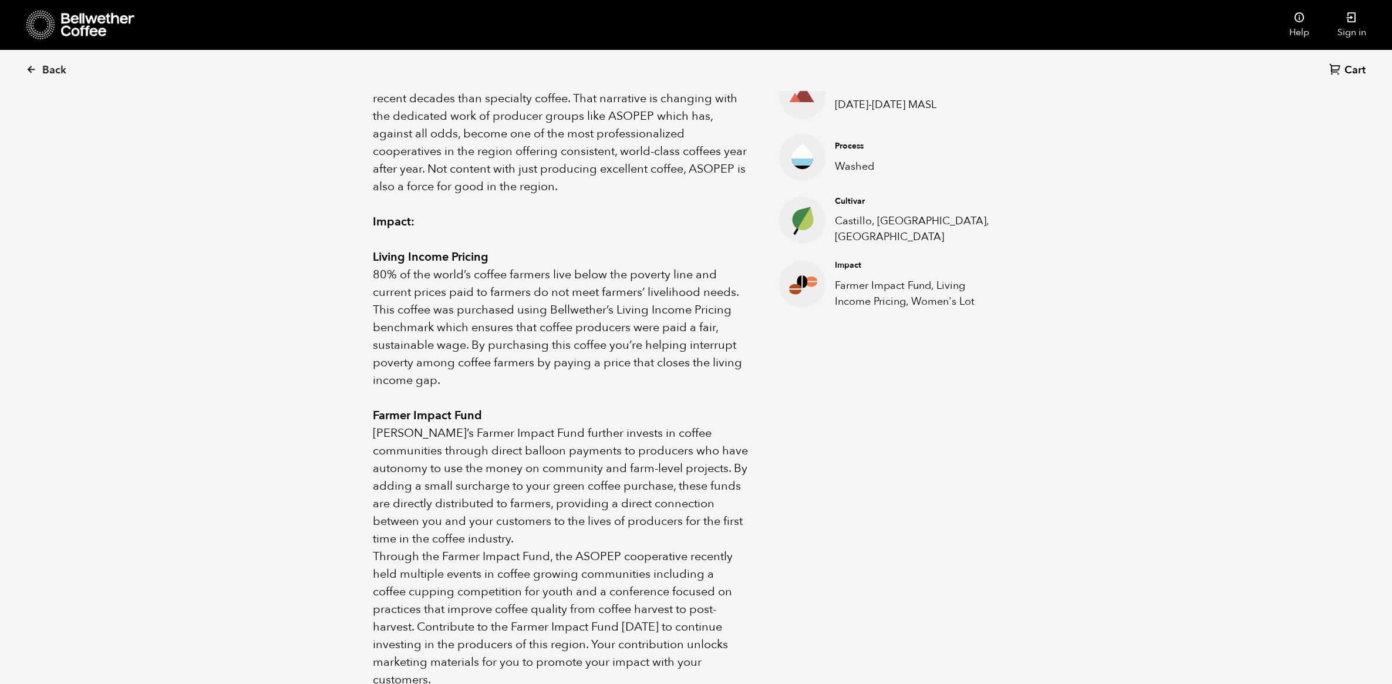
click at [665, 397] on p at bounding box center [561, 398] width 377 height 18
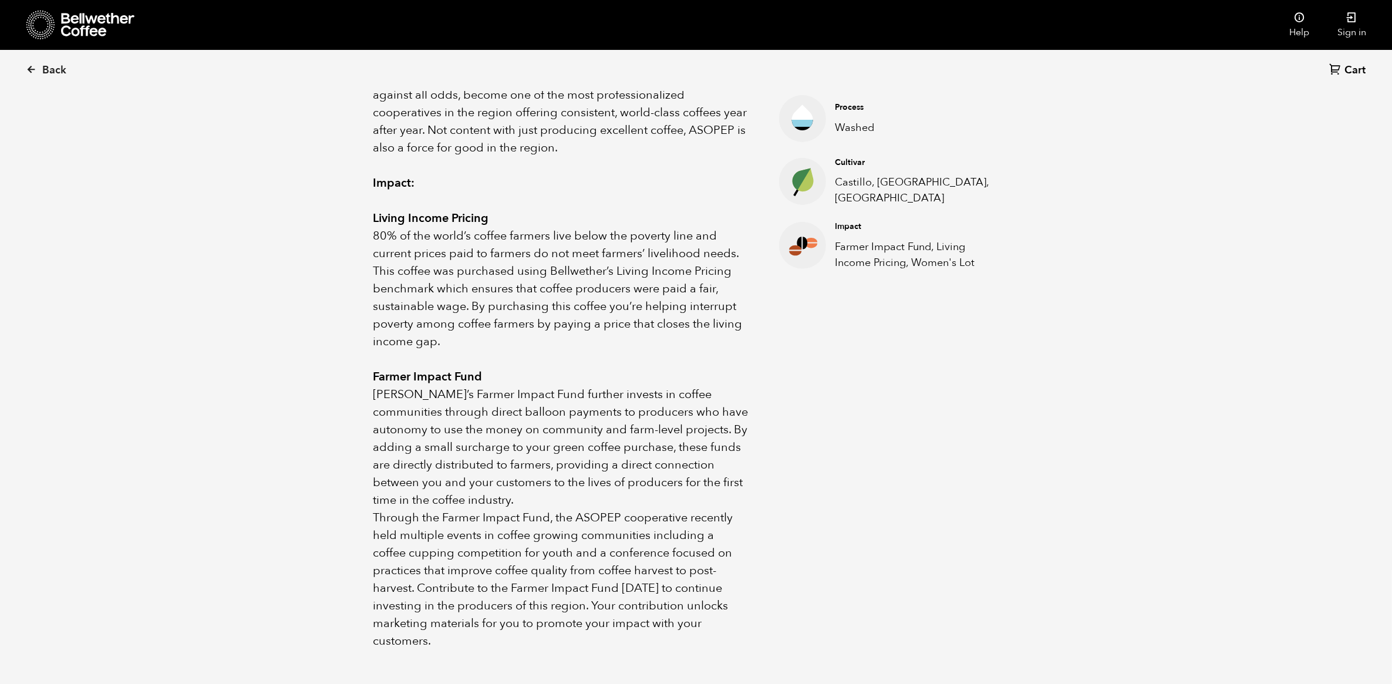
scroll to position [509, 0]
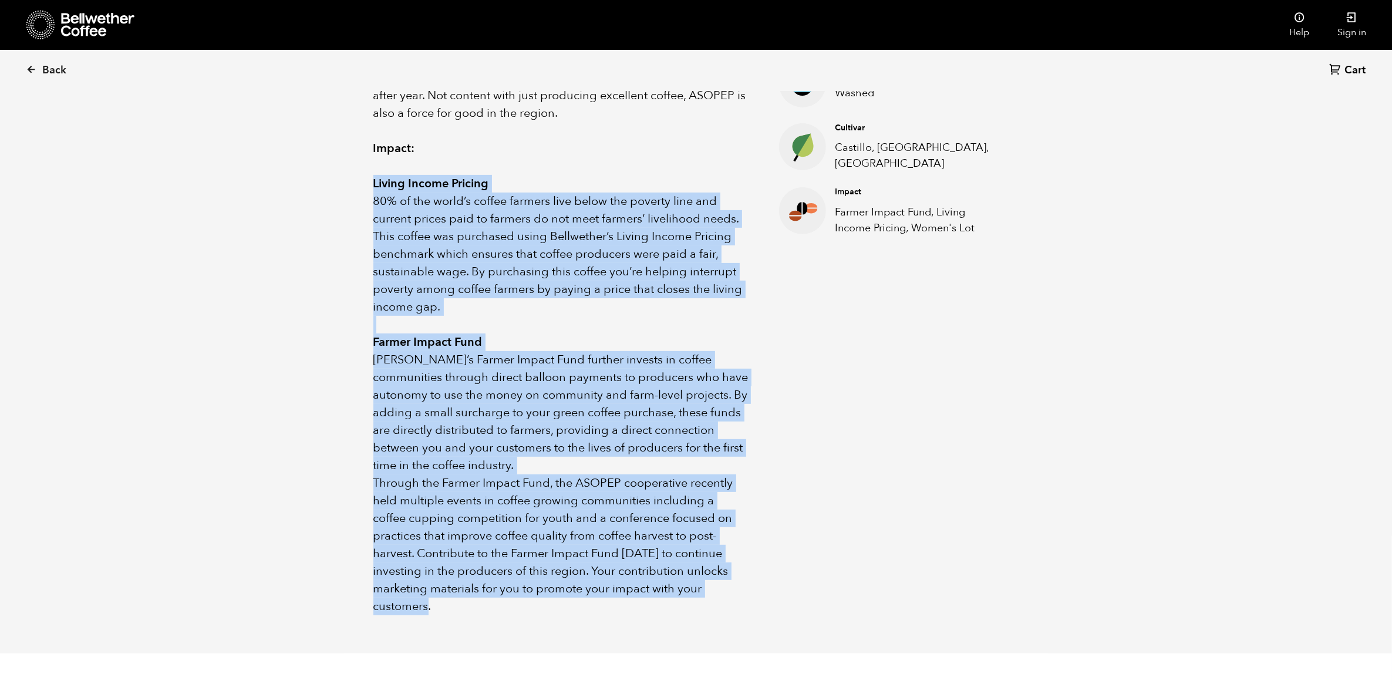
drag, startPoint x: 712, startPoint y: 587, endPoint x: 373, endPoint y: 183, distance: 527.4
click at [373, 183] on div "Tolima, Colombia has been known more for violence in recent decades than specia…" at bounding box center [561, 307] width 377 height 616
copy div "Living Income Pricing 80% of the world’s coffee farmers live below the poverty …"
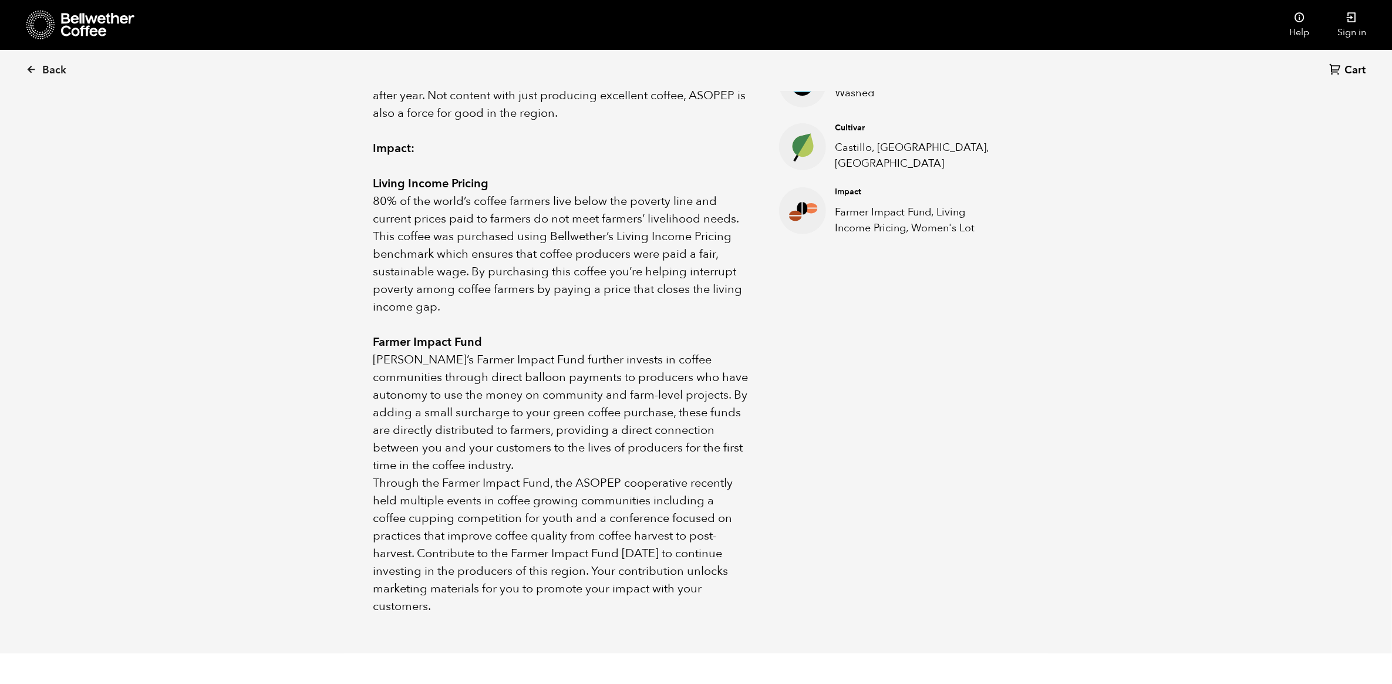
click at [781, 397] on ul "Elevation 1600-1950 MASL Process Washed Cultivar Castillo, Caturra, Colombia Im…" at bounding box center [883, 307] width 269 height 616
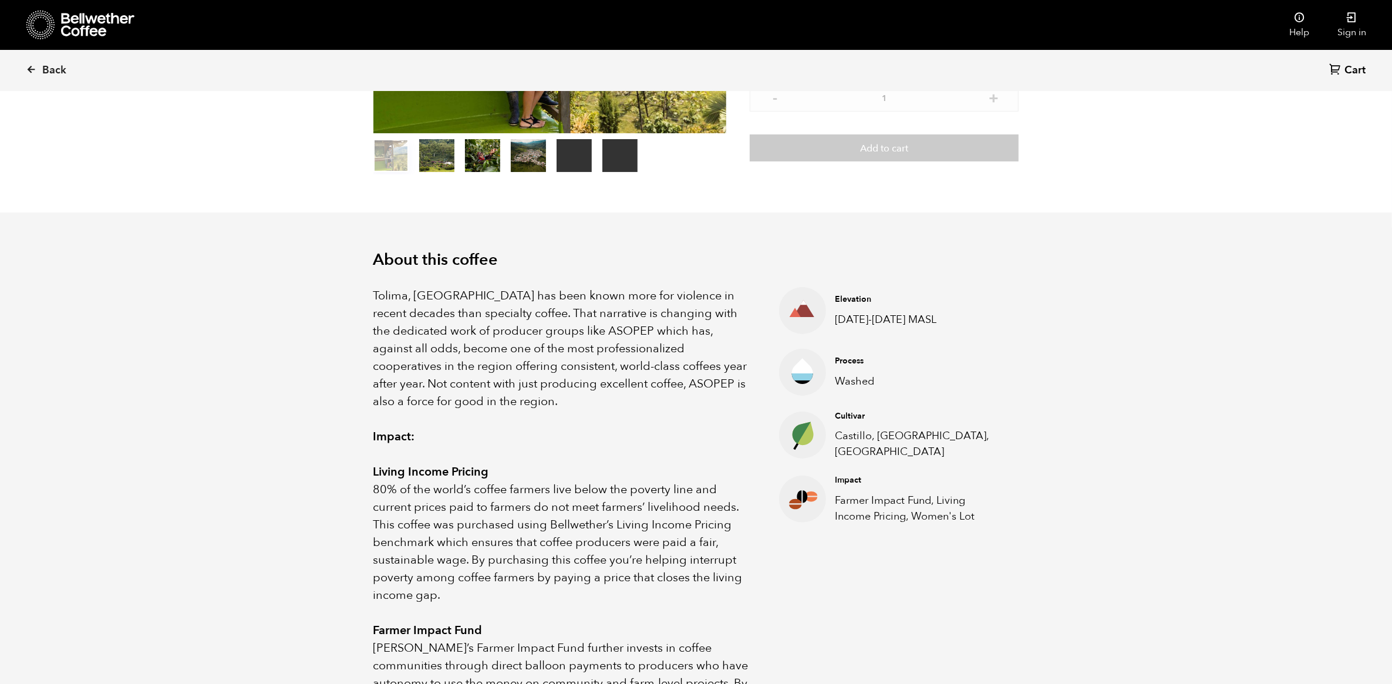
scroll to position [0, 0]
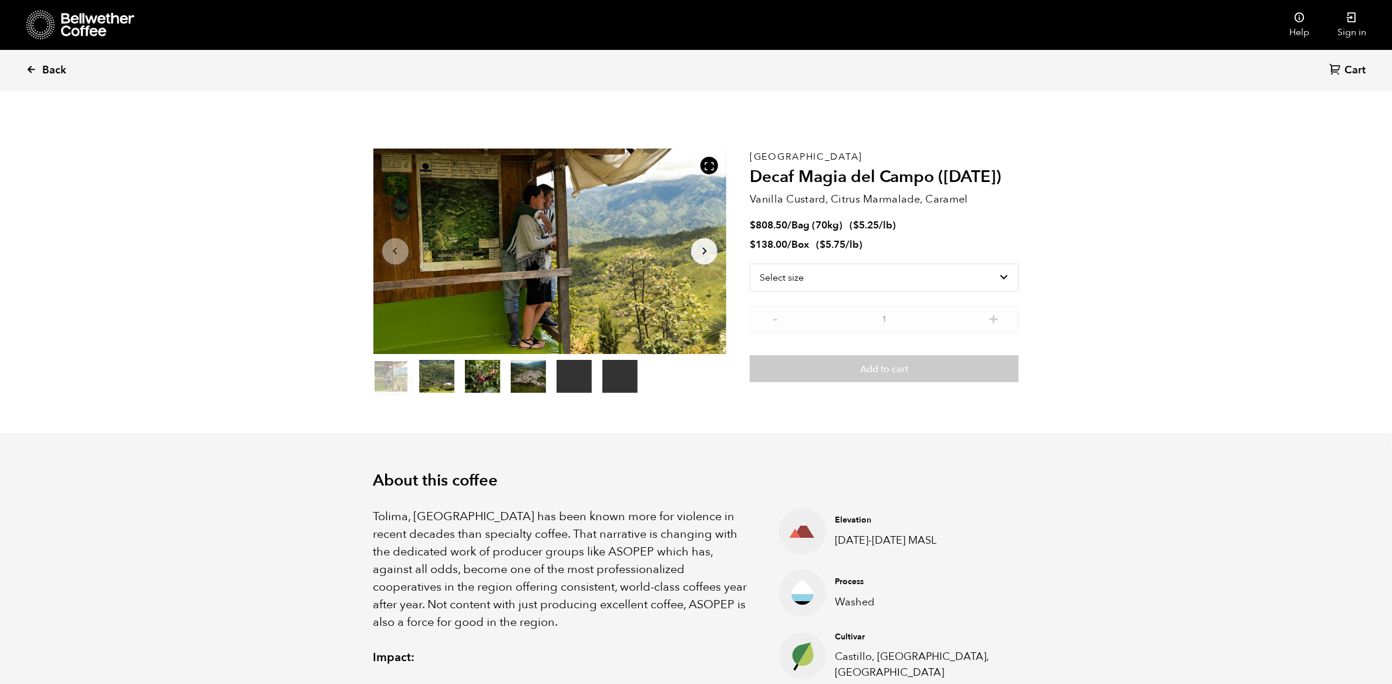
click at [55, 63] on span "Back" at bounding box center [54, 70] width 24 height 14
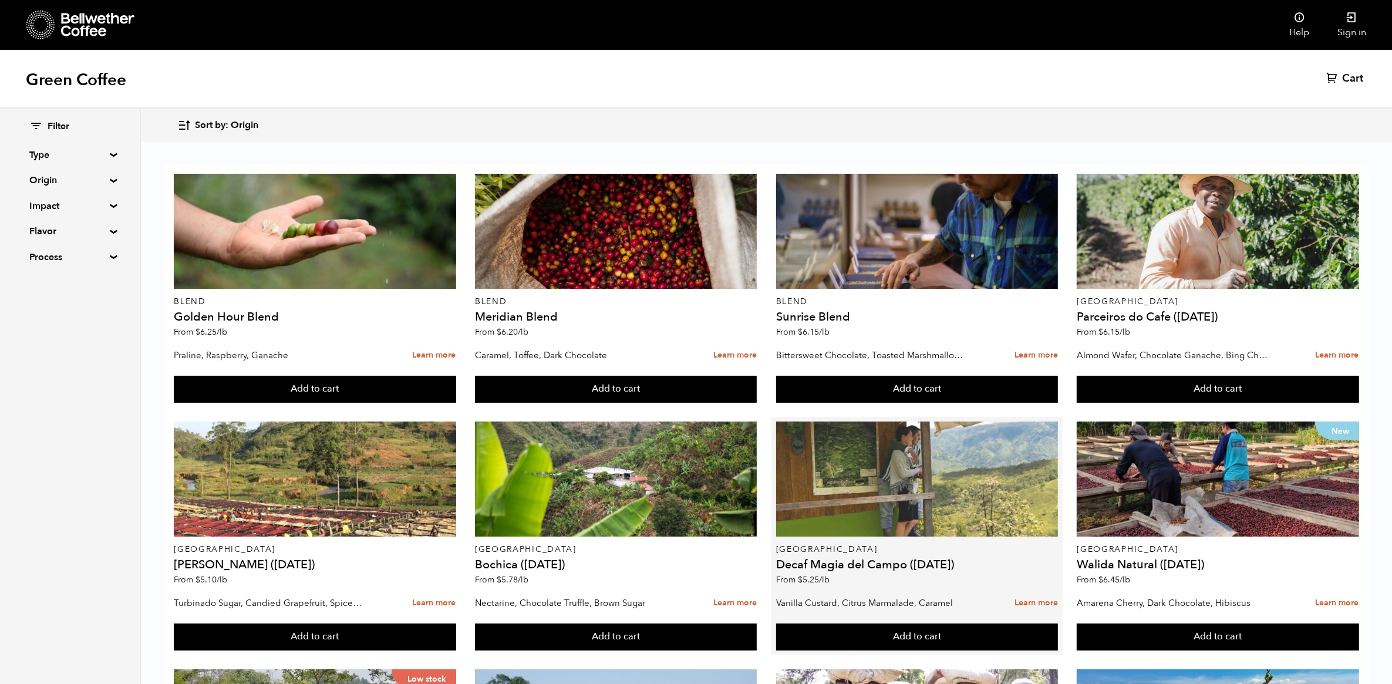
scroll to position [367, 0]
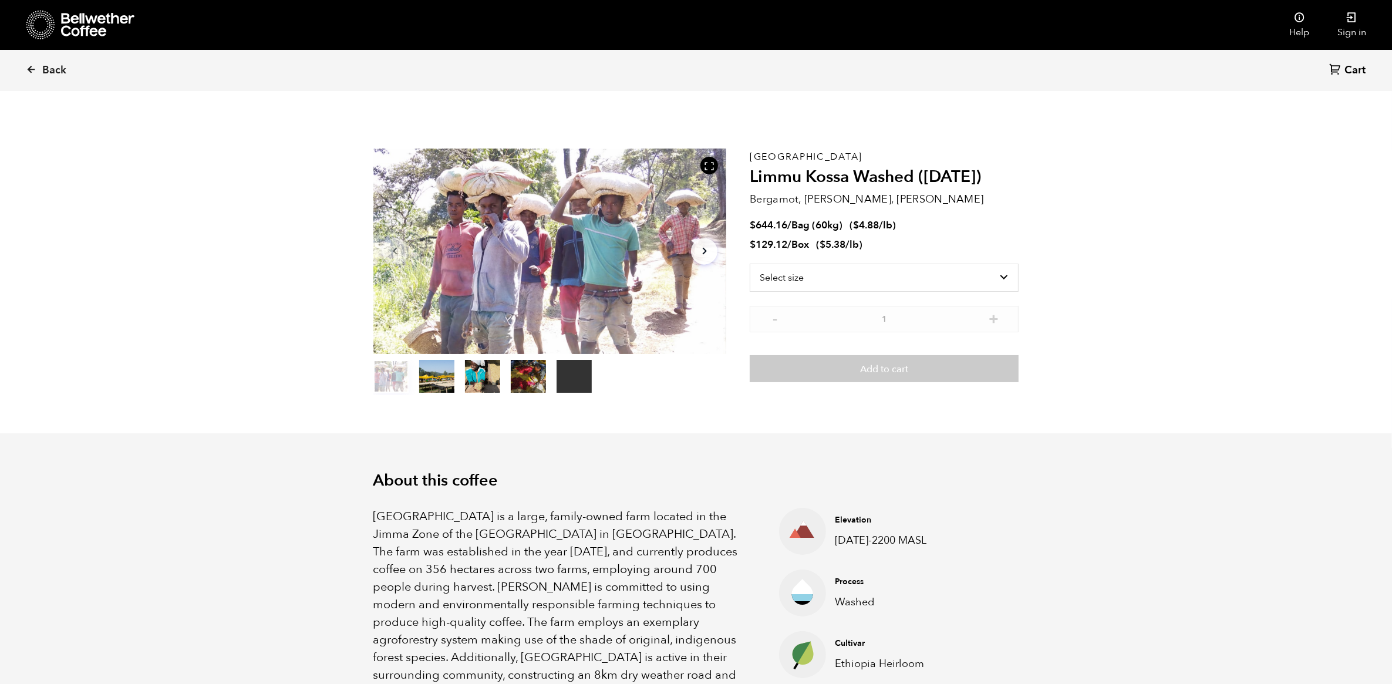
scroll to position [511, 625]
drag, startPoint x: 749, startPoint y: 177, endPoint x: 984, endPoint y: 175, distance: 234.8
click at [984, 175] on h2 "Limmu Kossa Washed (SEP 23)" at bounding box center [883, 177] width 269 height 20
click at [987, 181] on h2 "Limmu Kossa Washed (SEP 23)" at bounding box center [883, 177] width 269 height 20
drag, startPoint x: 913, startPoint y: 174, endPoint x: 749, endPoint y: 176, distance: 164.3
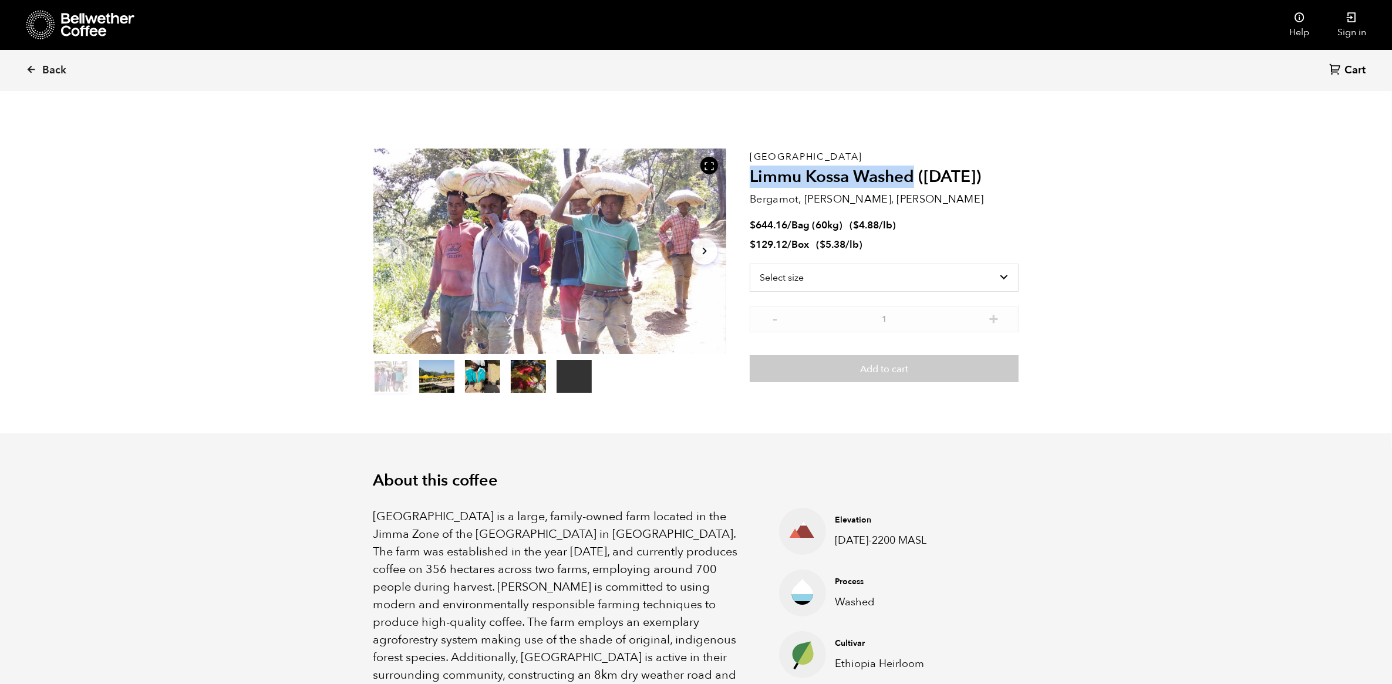
click at [749, 176] on h2 "Limmu Kossa Washed (SEP 23)" at bounding box center [883, 177] width 269 height 20
copy h2 "Limmu Kossa Washed"
drag, startPoint x: 752, startPoint y: 198, endPoint x: 936, endPoint y: 201, distance: 184.3
click at [936, 201] on p "Bergamot, Honeycomb, Meyer Lemon" at bounding box center [883, 199] width 269 height 16
copy p "Bergamot, Honeycomb, Meyer Lemon"
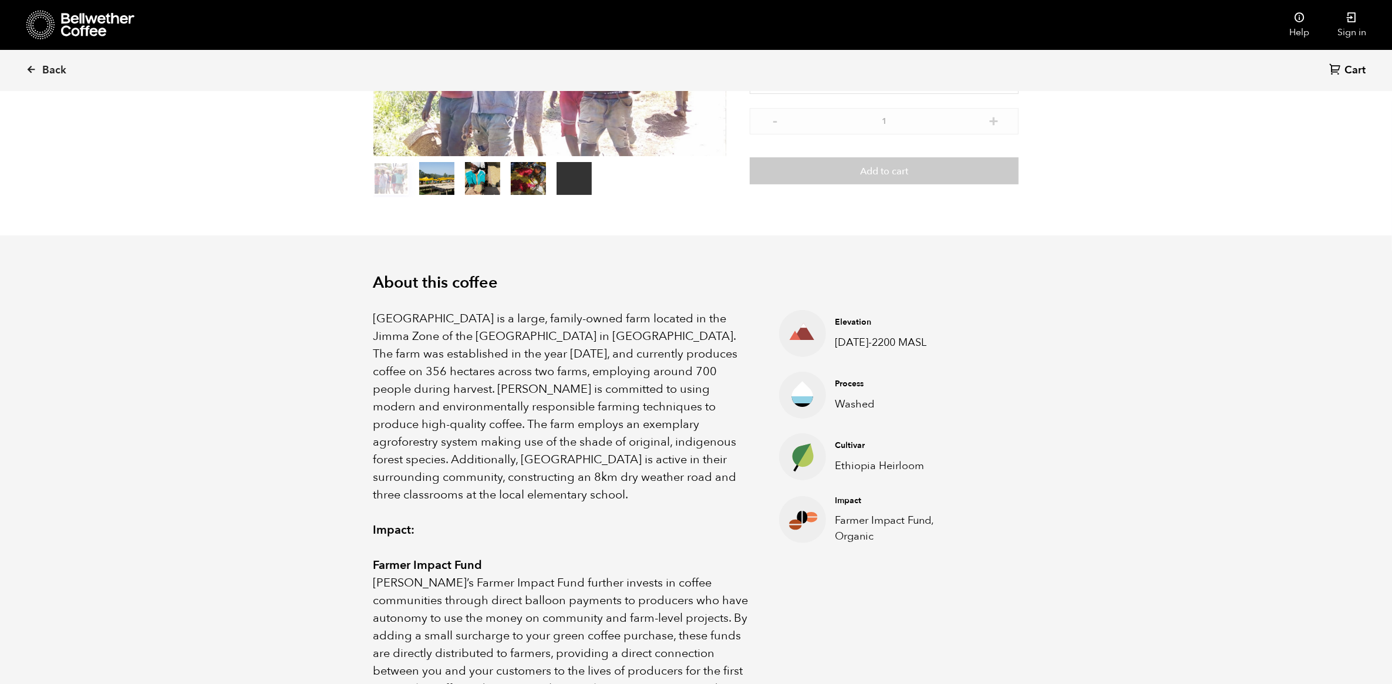
scroll to position [293, 0]
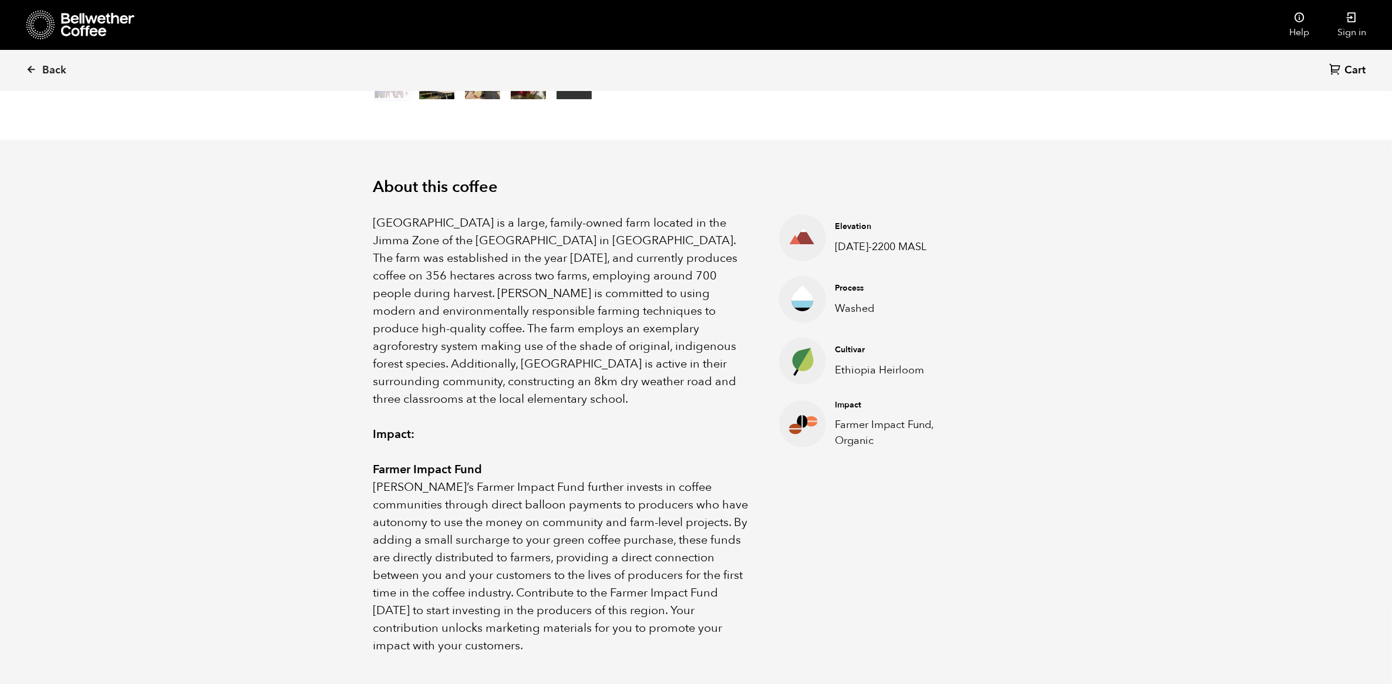
click at [605, 426] on p "Impact:" at bounding box center [561, 435] width 377 height 18
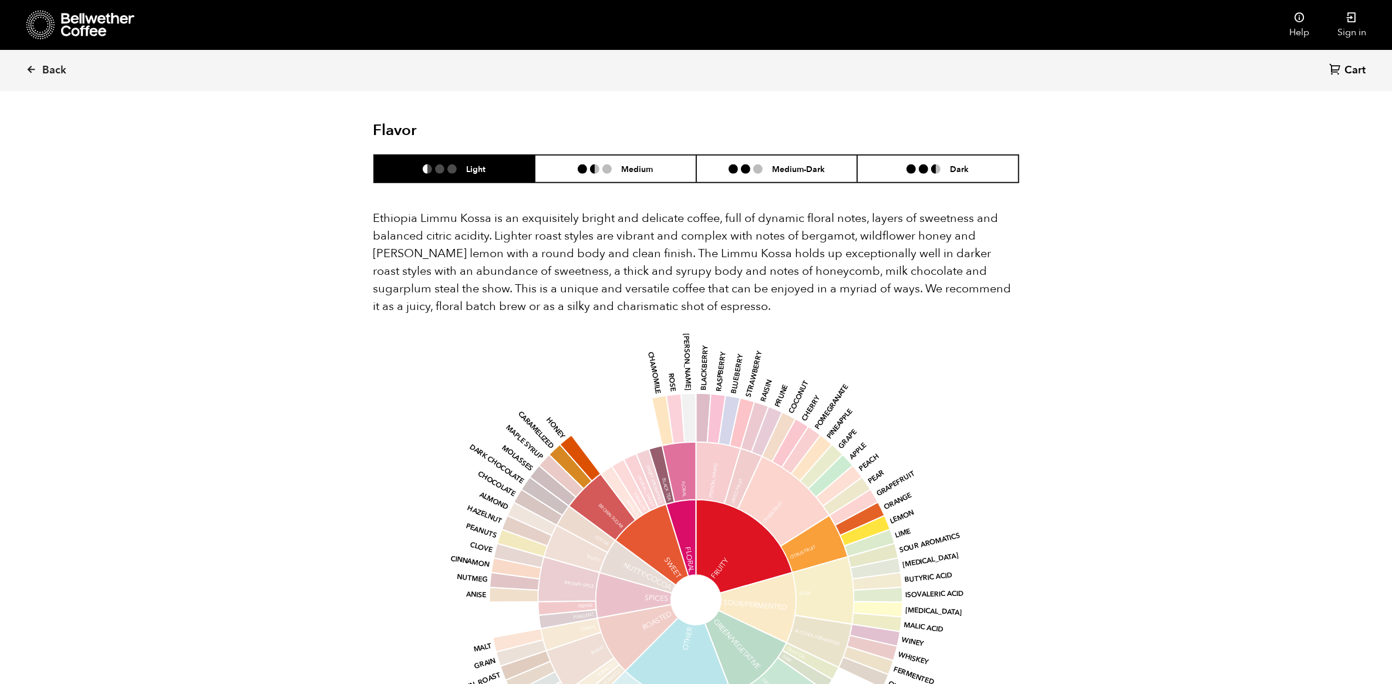
scroll to position [954, 0]
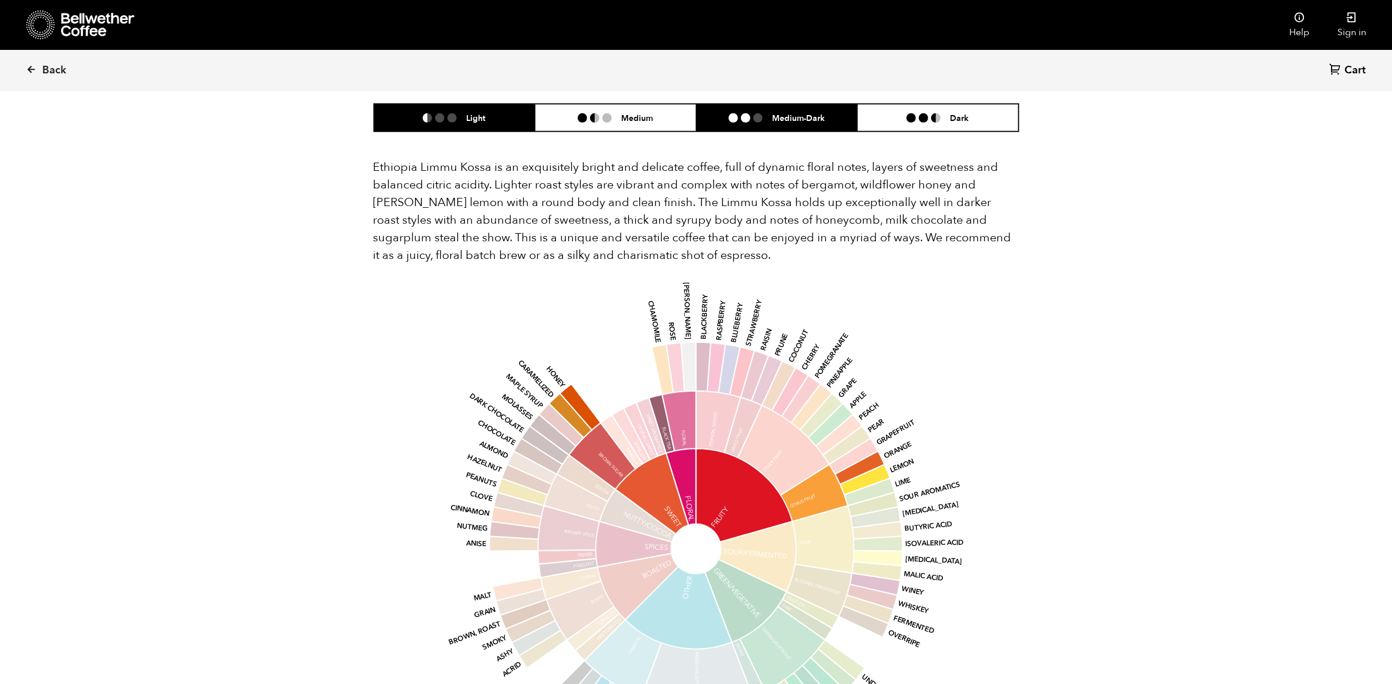
click at [764, 113] on ul at bounding box center [749, 117] width 43 height 9
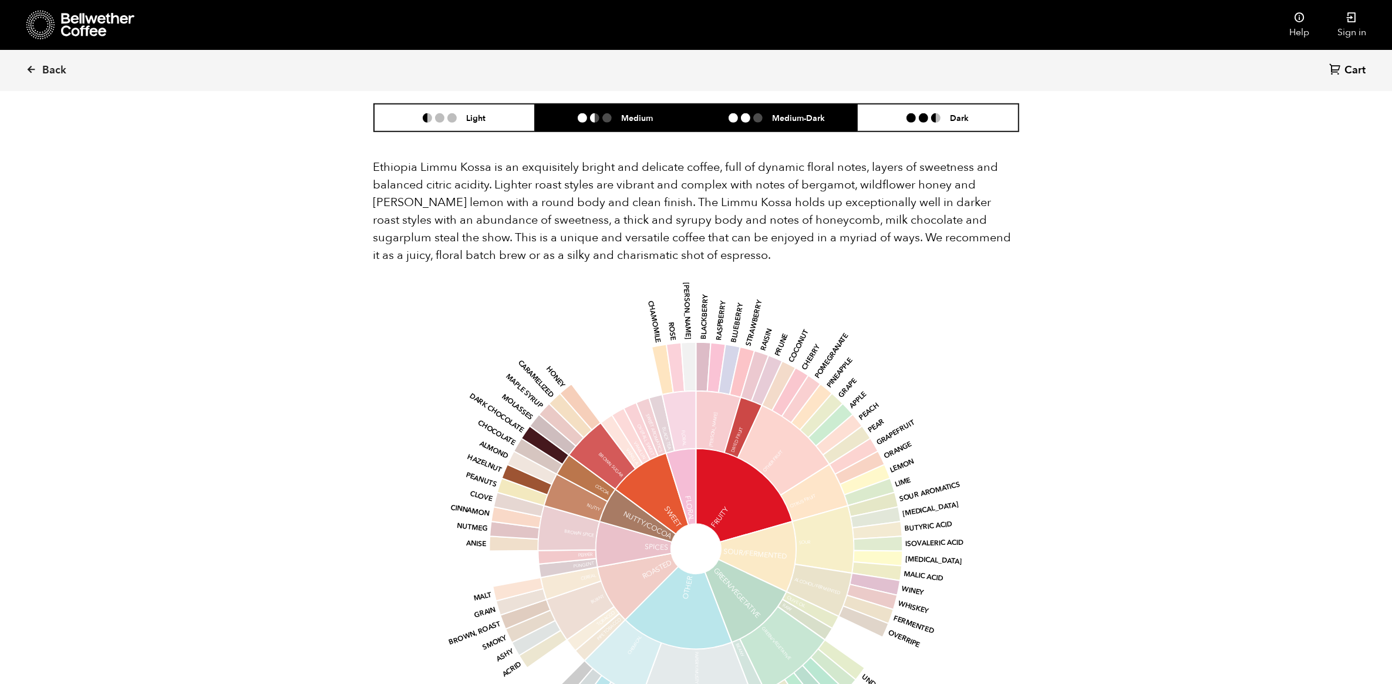
click at [667, 104] on li "Medium" at bounding box center [615, 118] width 161 height 28
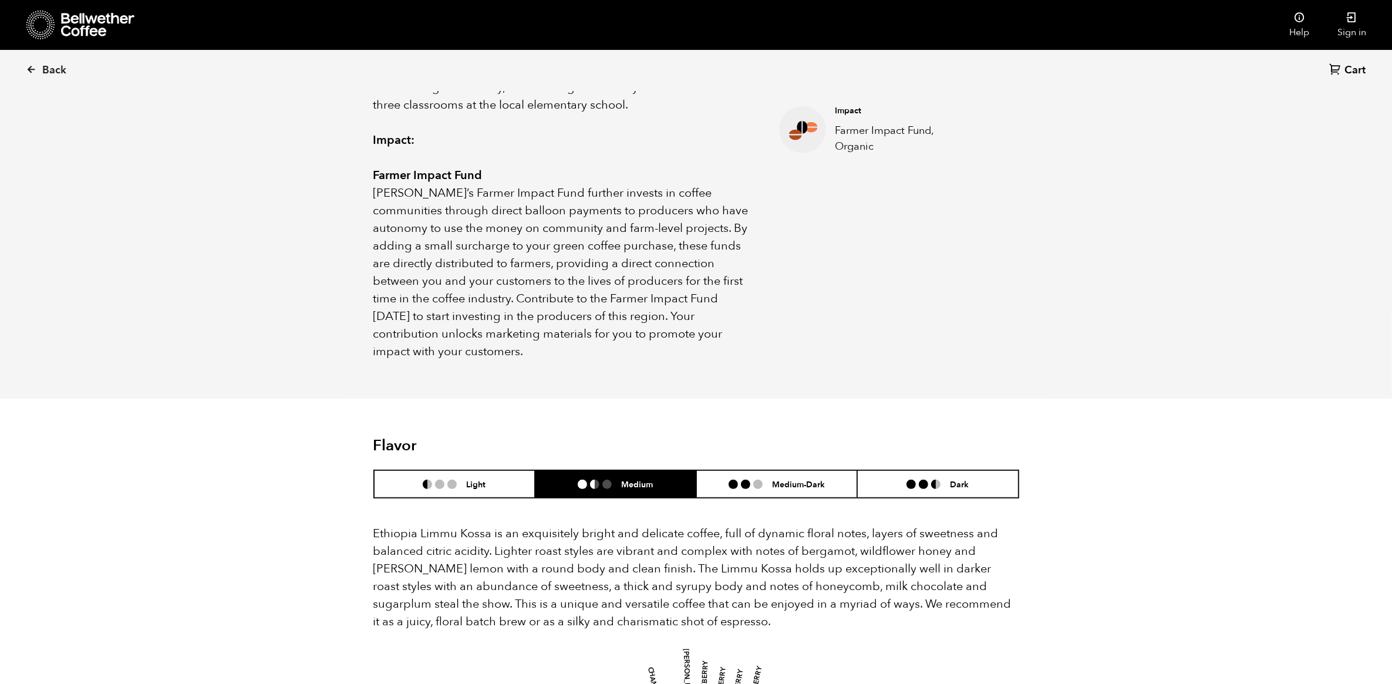
scroll to position [333, 0]
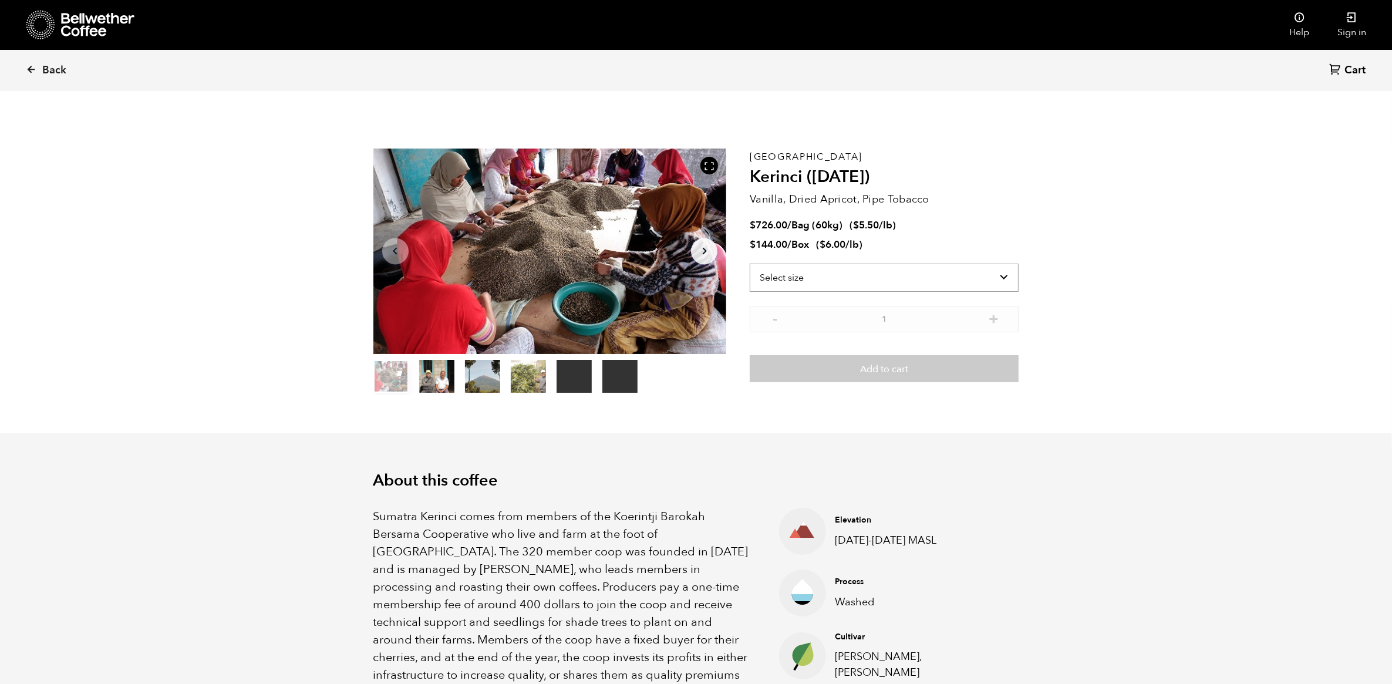
scroll to position [511, 625]
drag, startPoint x: 803, startPoint y: 175, endPoint x: 749, endPoint y: 158, distance: 55.9
click at [749, 158] on div "Sumatra Kerinci ([DATE]) Vanilla, Dried Apricot, Pipe Tobacco $ 726.00 / Bag (6…" at bounding box center [883, 271] width 269 height 246
copy div "Sumatra Kerinci"
drag, startPoint x: 934, startPoint y: 198, endPoint x: 750, endPoint y: 200, distance: 183.7
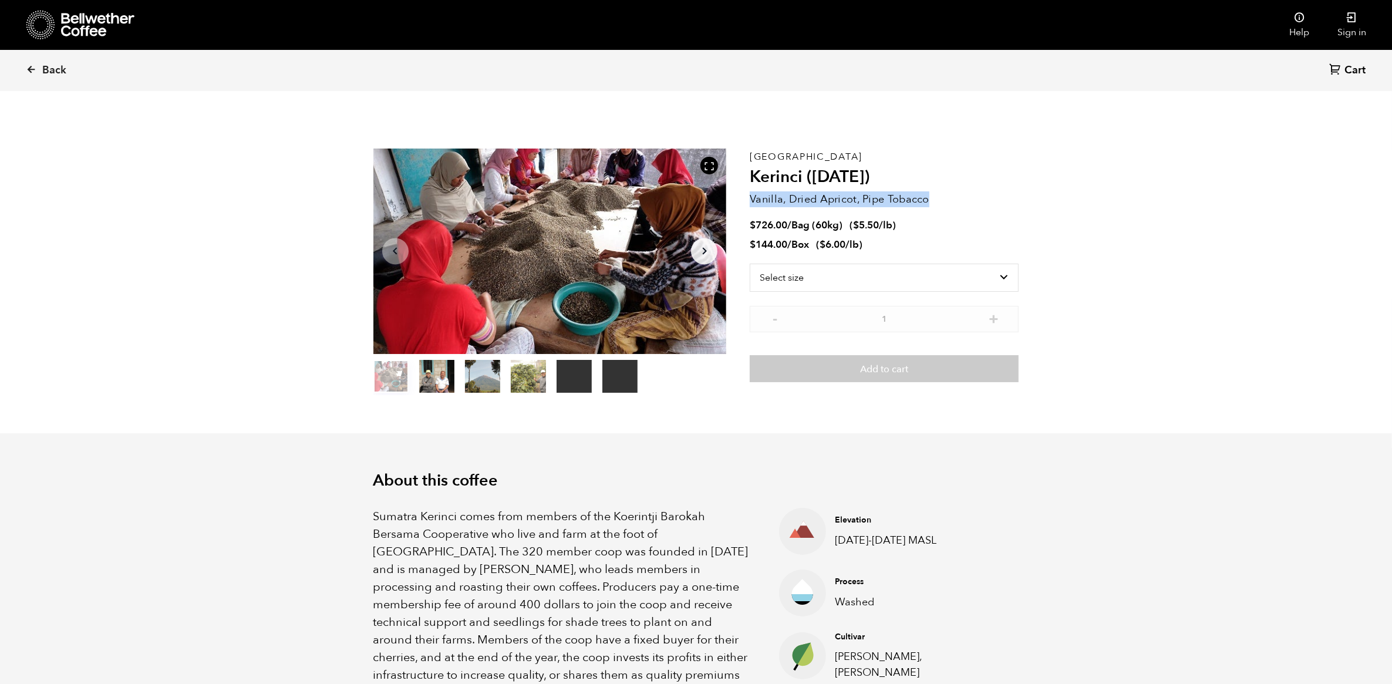
click at [750, 200] on p "Vanilla, Dried Apricot, Pipe Tobacco" at bounding box center [883, 199] width 269 height 16
copy p "Vanilla, Dried Apricot, Pipe Tobacco"
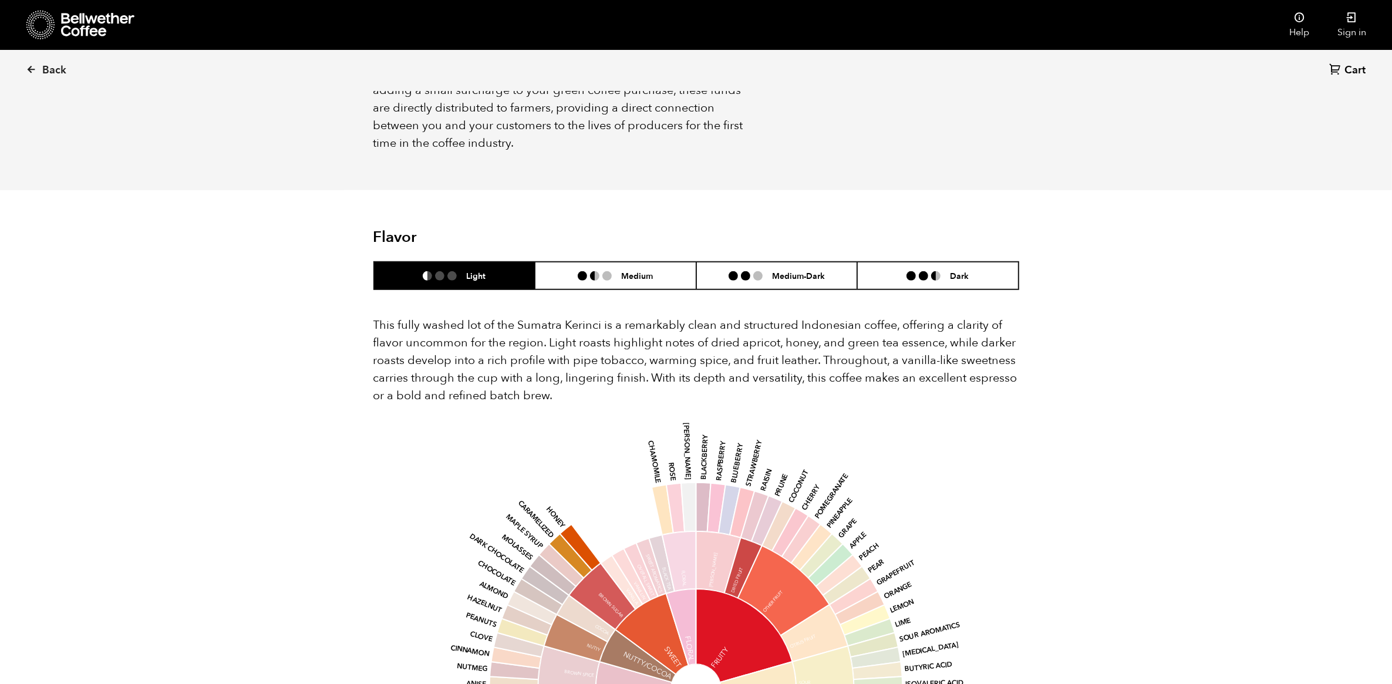
scroll to position [954, 0]
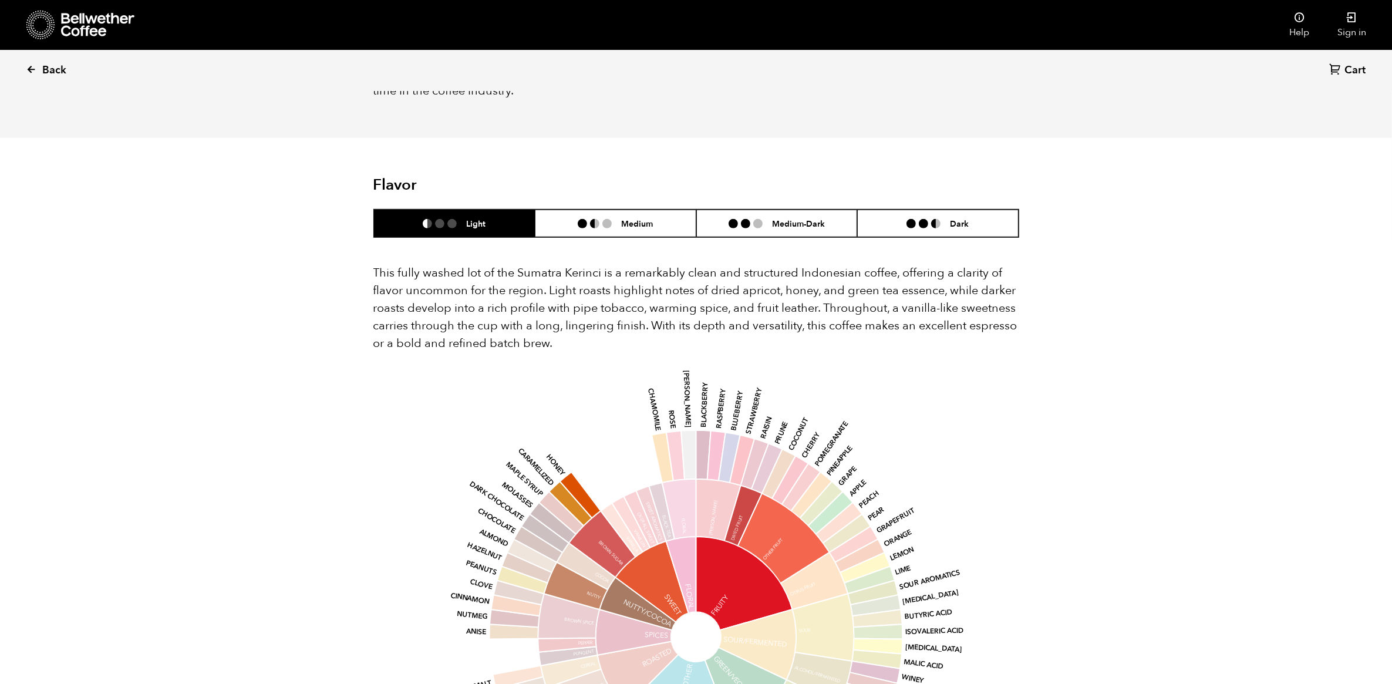
click at [50, 69] on span "Back" at bounding box center [54, 70] width 24 height 14
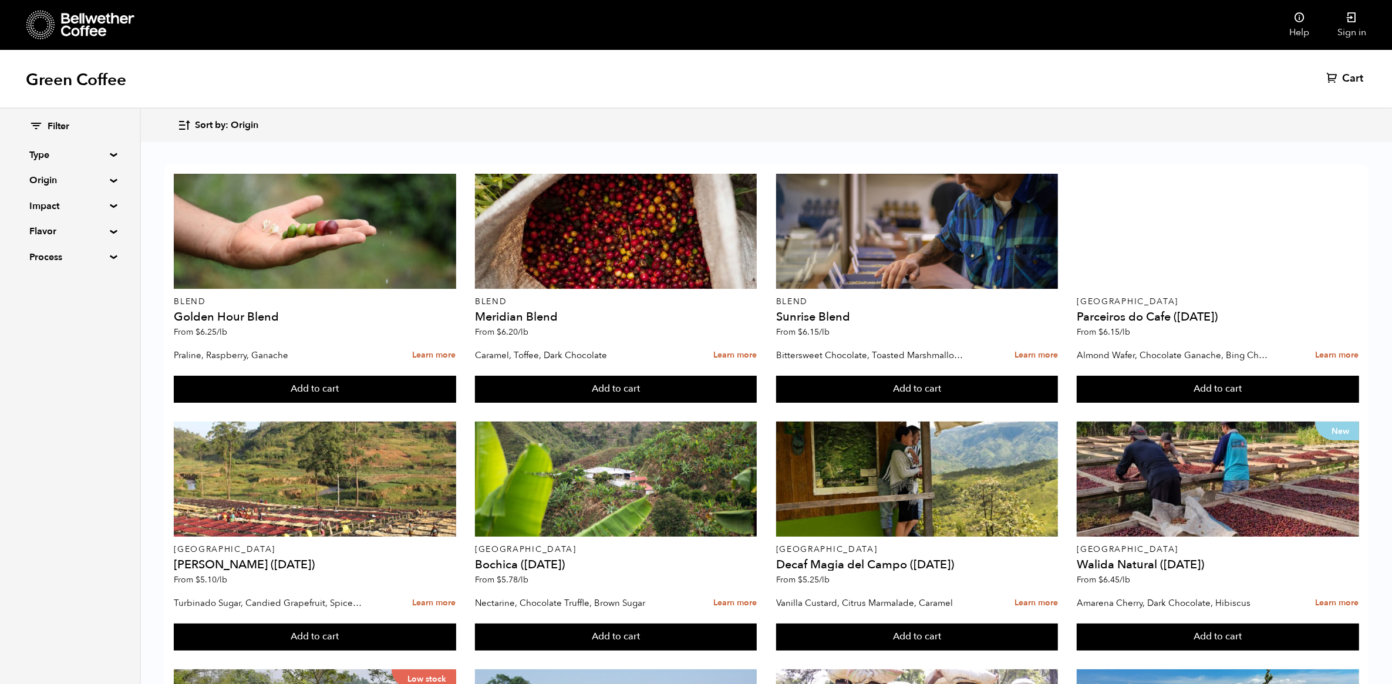
scroll to position [748, 0]
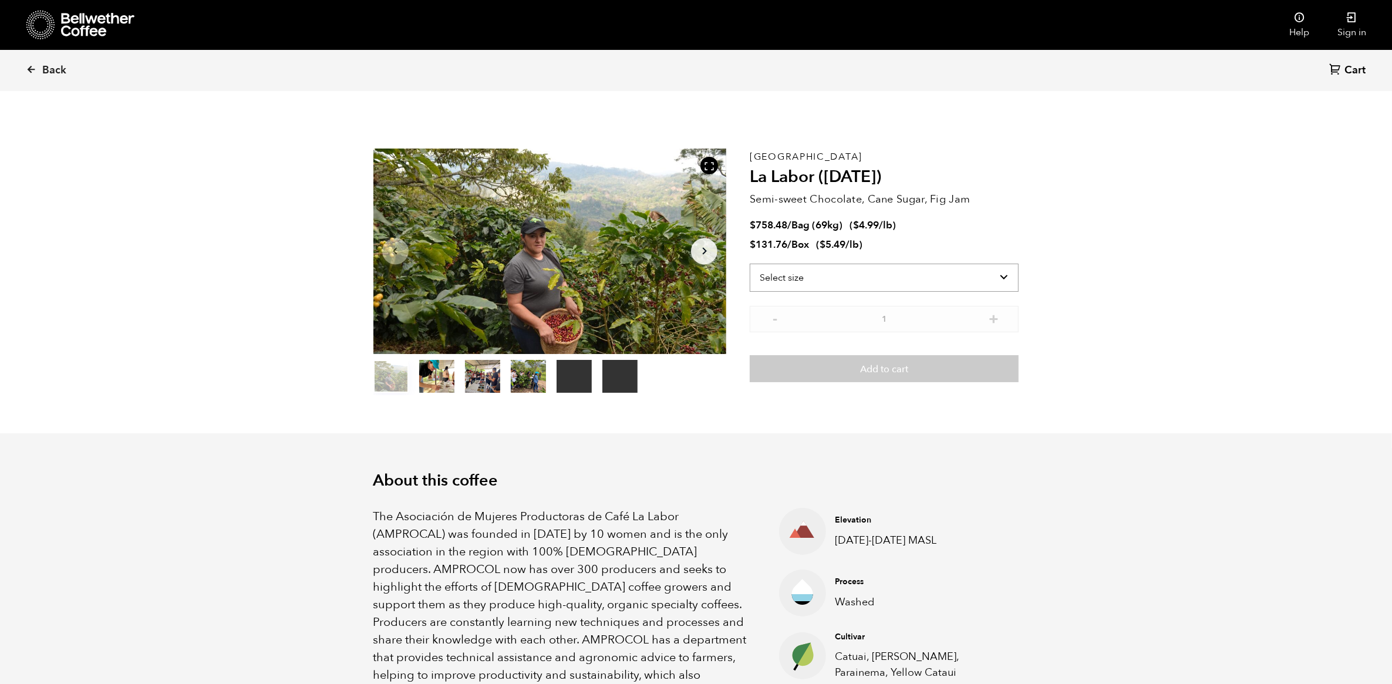
click at [843, 275] on select "Select size Bag (69kg) (152 lbs) Box (24 lbs)" at bounding box center [883, 278] width 269 height 28
click at [702, 254] on icon "Arrow Right" at bounding box center [704, 251] width 14 height 14
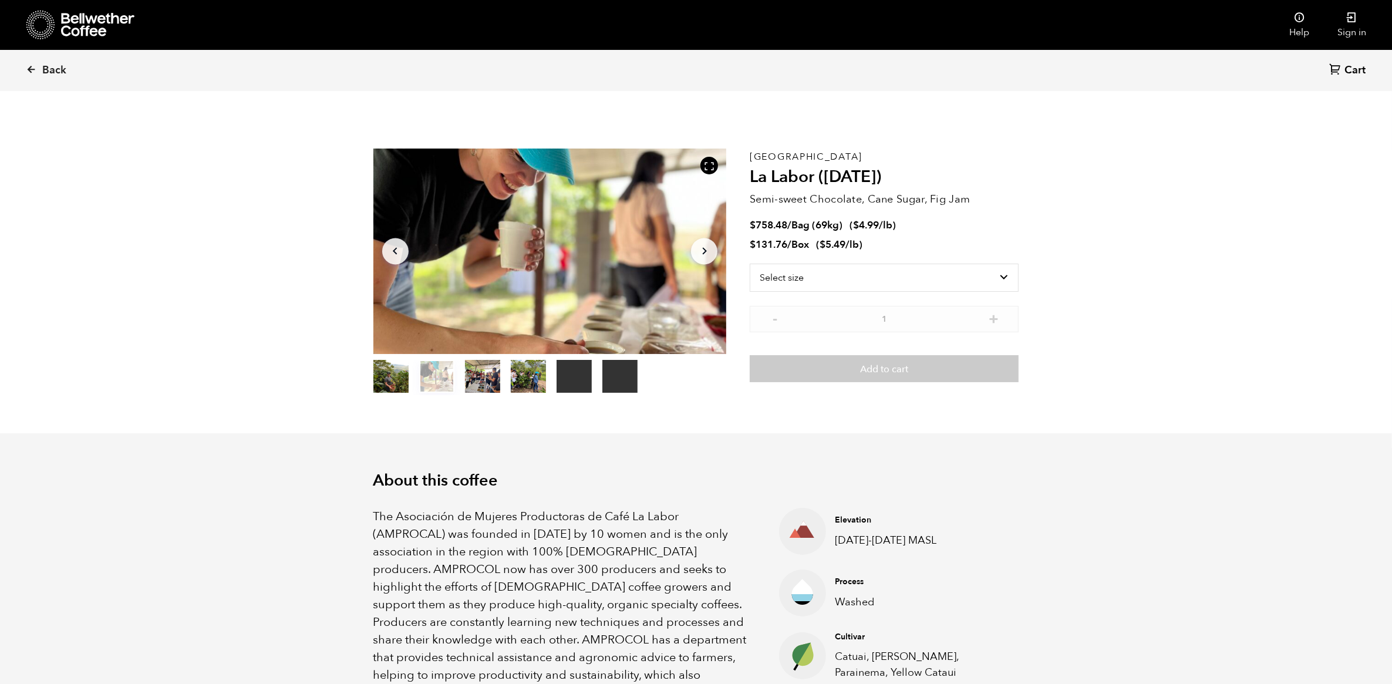
click at [702, 254] on icon "Arrow Right" at bounding box center [704, 251] width 14 height 14
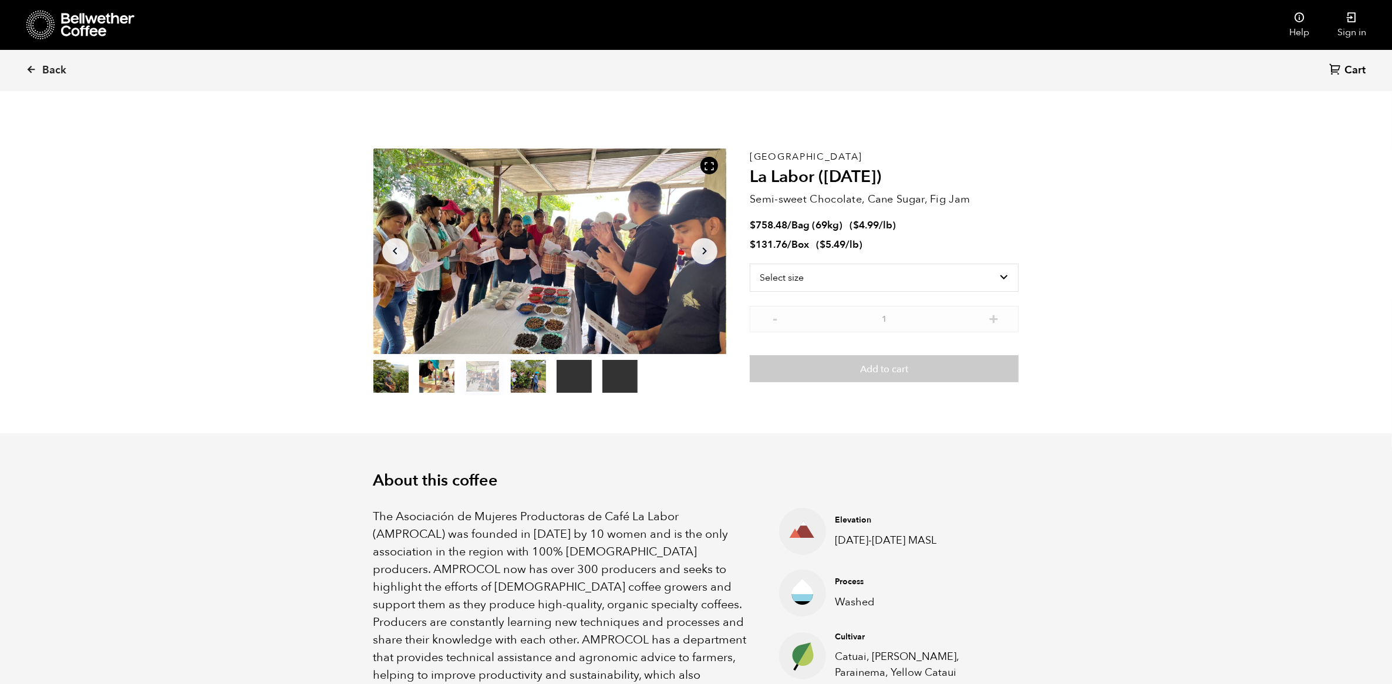
click at [702, 254] on icon "Arrow Right" at bounding box center [704, 251] width 14 height 14
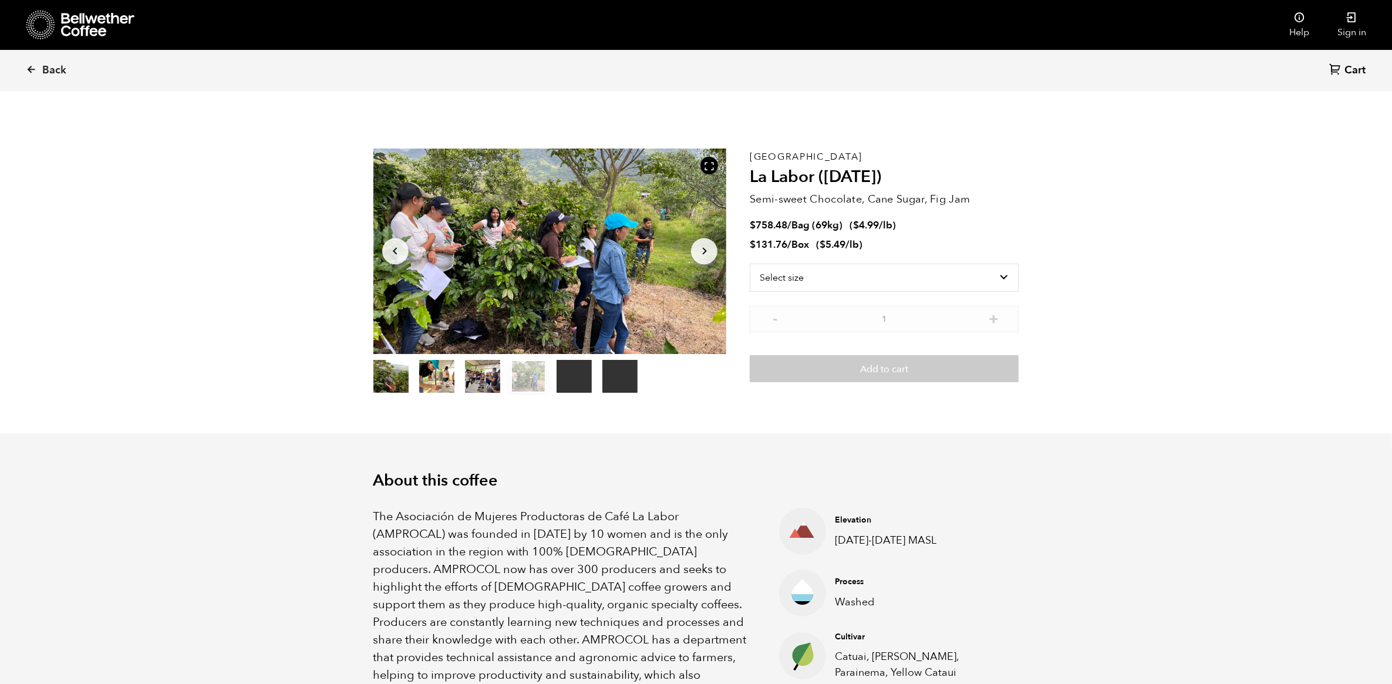
click at [702, 254] on icon "Arrow Right" at bounding box center [704, 251] width 14 height 14
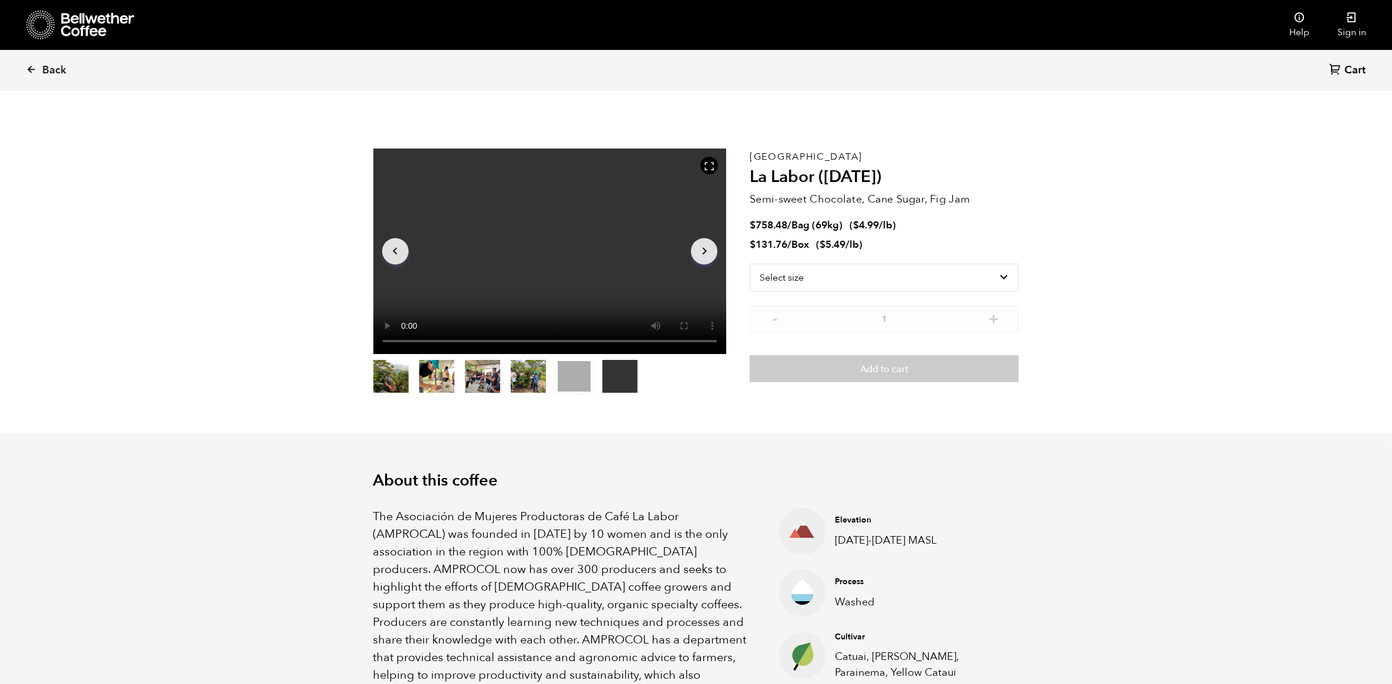
click at [702, 254] on icon "Arrow Right" at bounding box center [704, 251] width 14 height 14
click at [394, 254] on icon "Arrow Left" at bounding box center [395, 251] width 14 height 14
click at [626, 370] on button "item 5" at bounding box center [619, 378] width 35 height 33
click at [984, 134] on section "Your browser does not support the video tag. Your browser does not support the …" at bounding box center [696, 271] width 704 height 323
